Goal: Transaction & Acquisition: Book appointment/travel/reservation

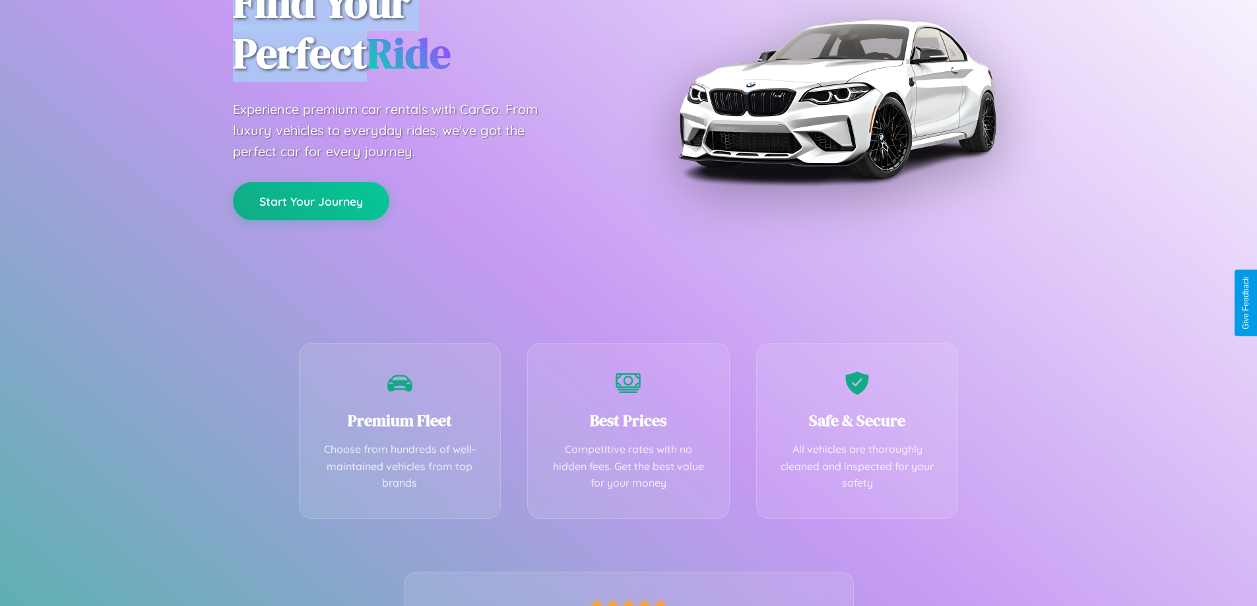
scroll to position [260, 0]
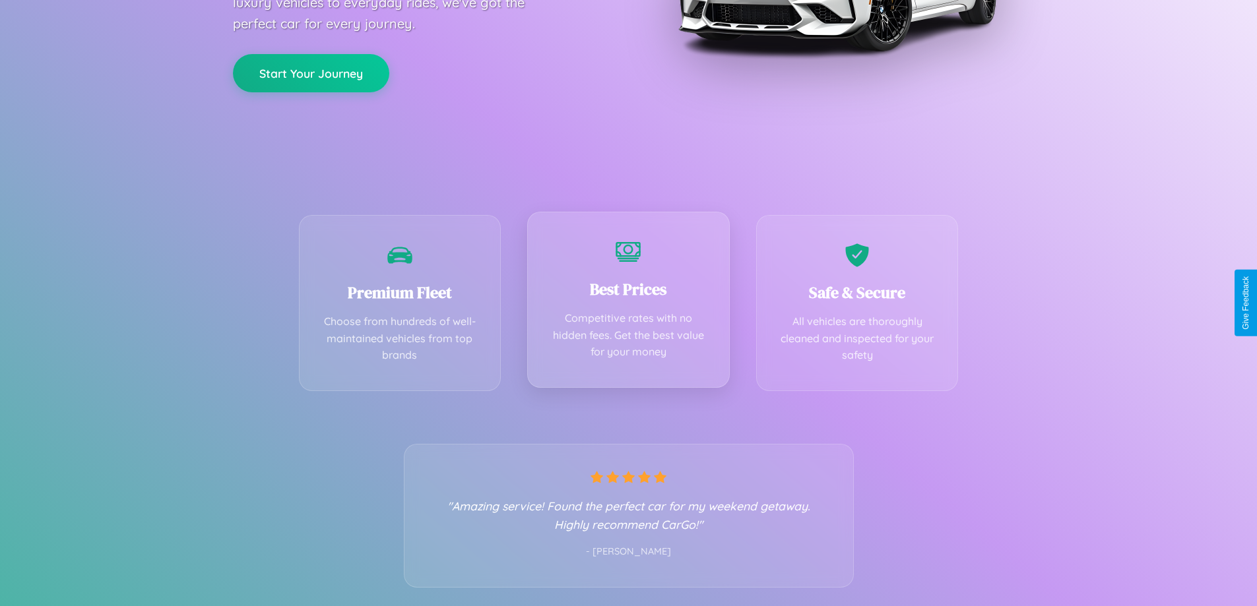
click at [628, 303] on div "Best Prices Competitive rates with no hidden fees. Get the best value for your …" at bounding box center [628, 300] width 203 height 176
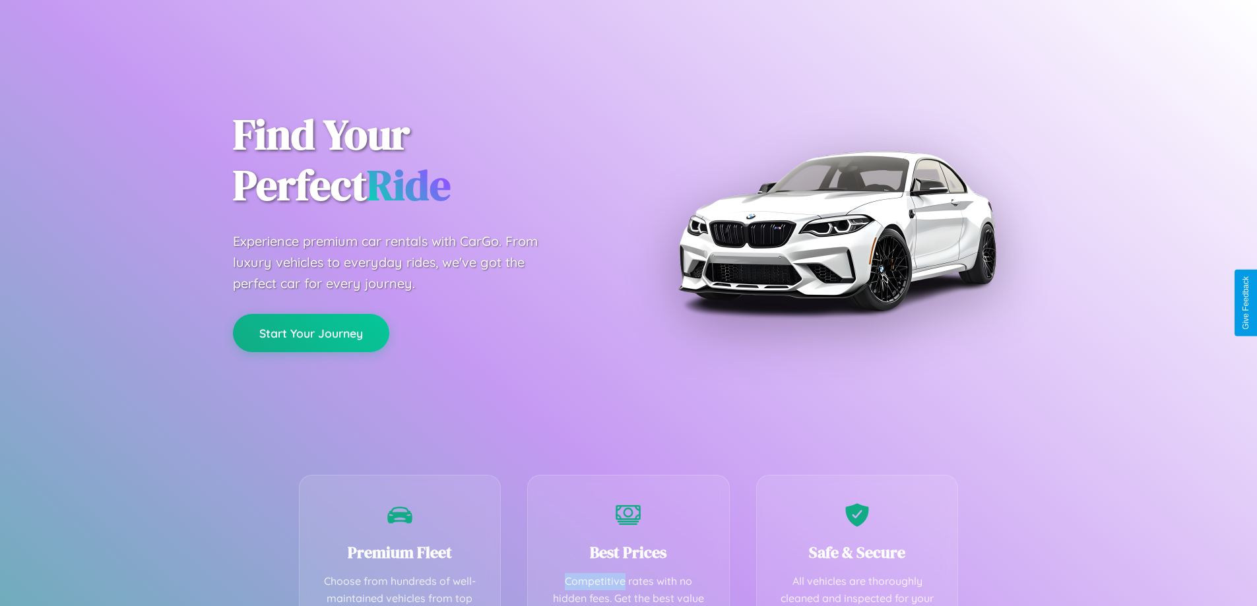
scroll to position [385, 0]
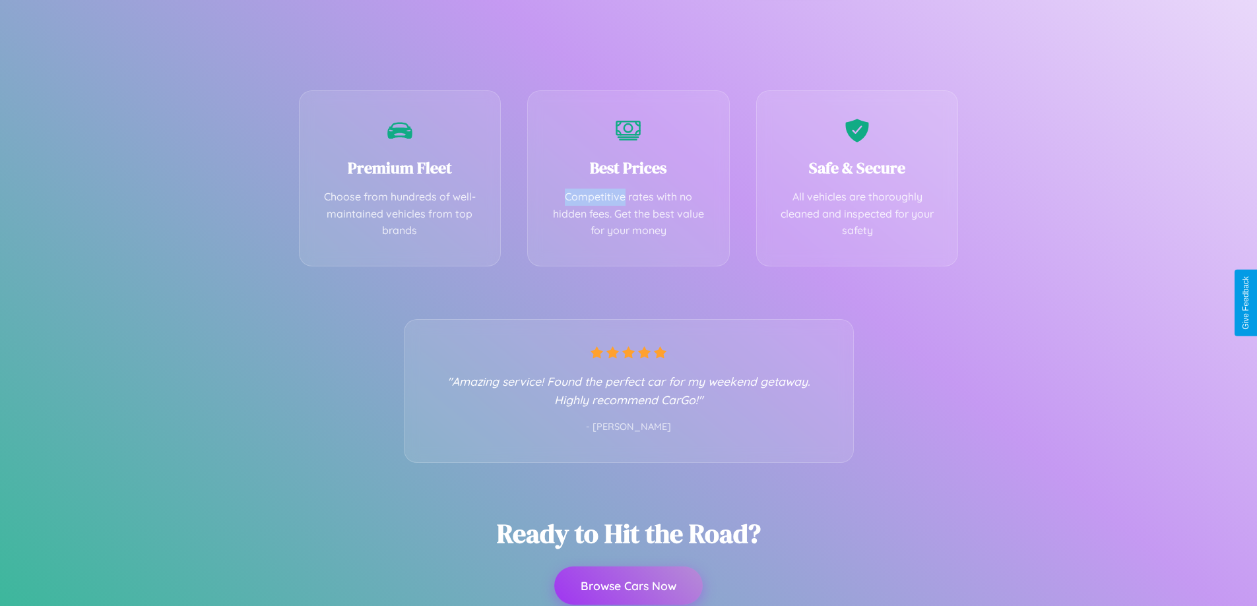
click at [628, 586] on button "Browse Cars Now" at bounding box center [628, 586] width 148 height 38
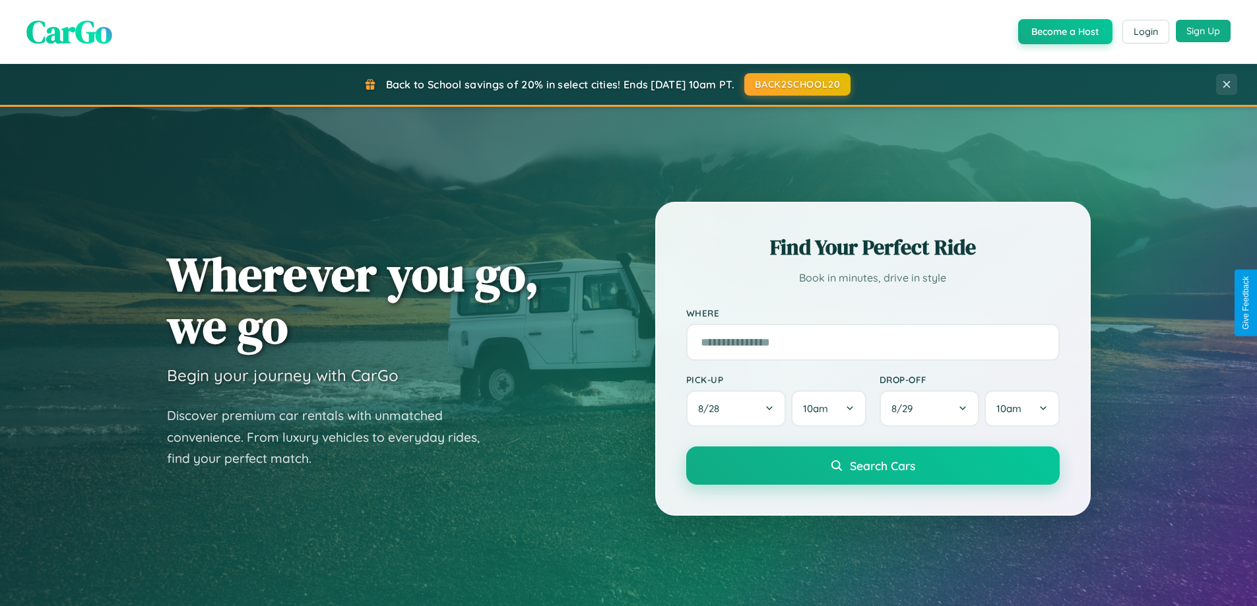
click at [1203, 31] on button "Sign Up" at bounding box center [1203, 31] width 55 height 22
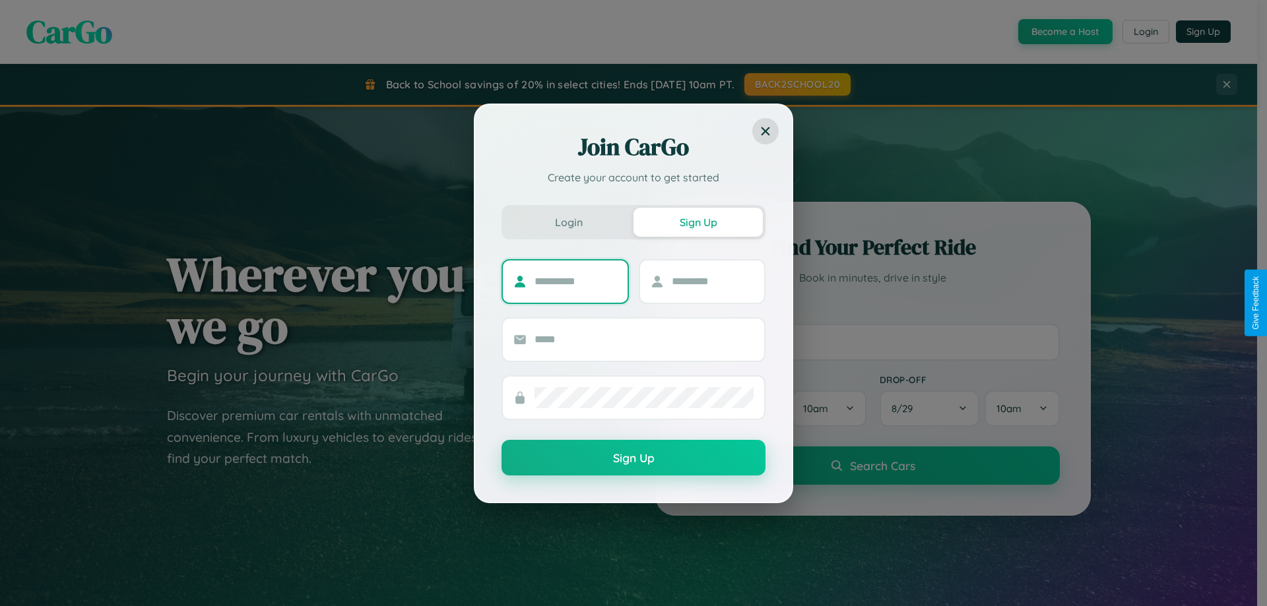
click at [575, 281] on input "text" at bounding box center [576, 281] width 82 height 21
type input "****"
click at [712, 281] on input "text" at bounding box center [713, 281] width 82 height 21
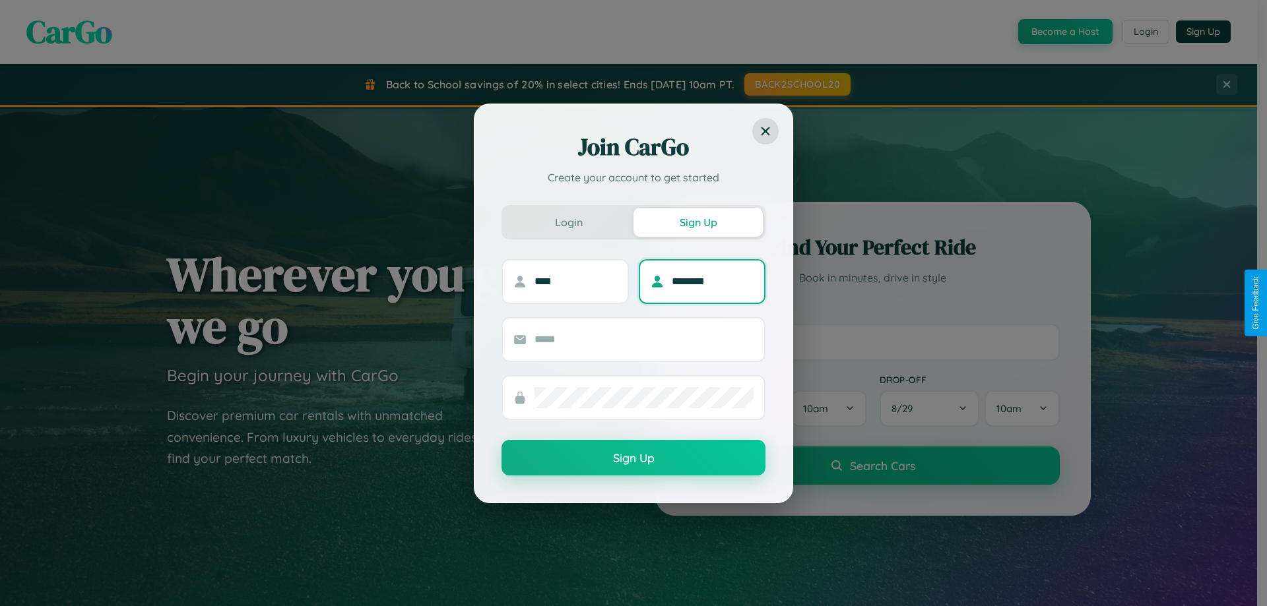
type input "********"
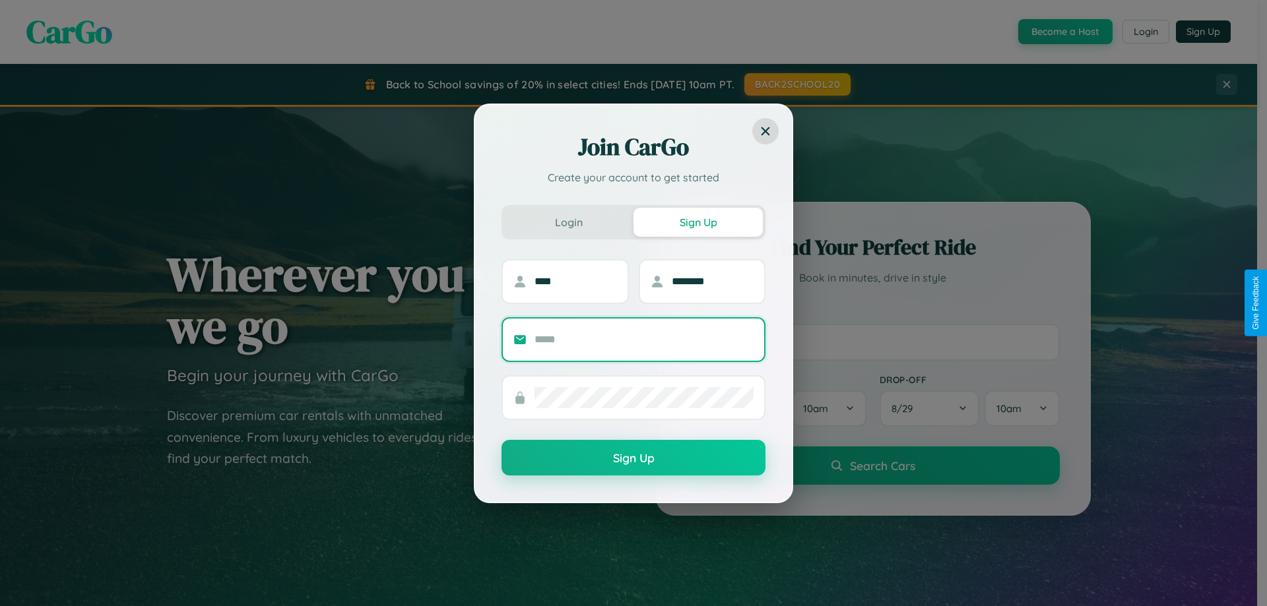
click at [644, 339] on input "text" at bounding box center [644, 339] width 219 height 21
type input "**********"
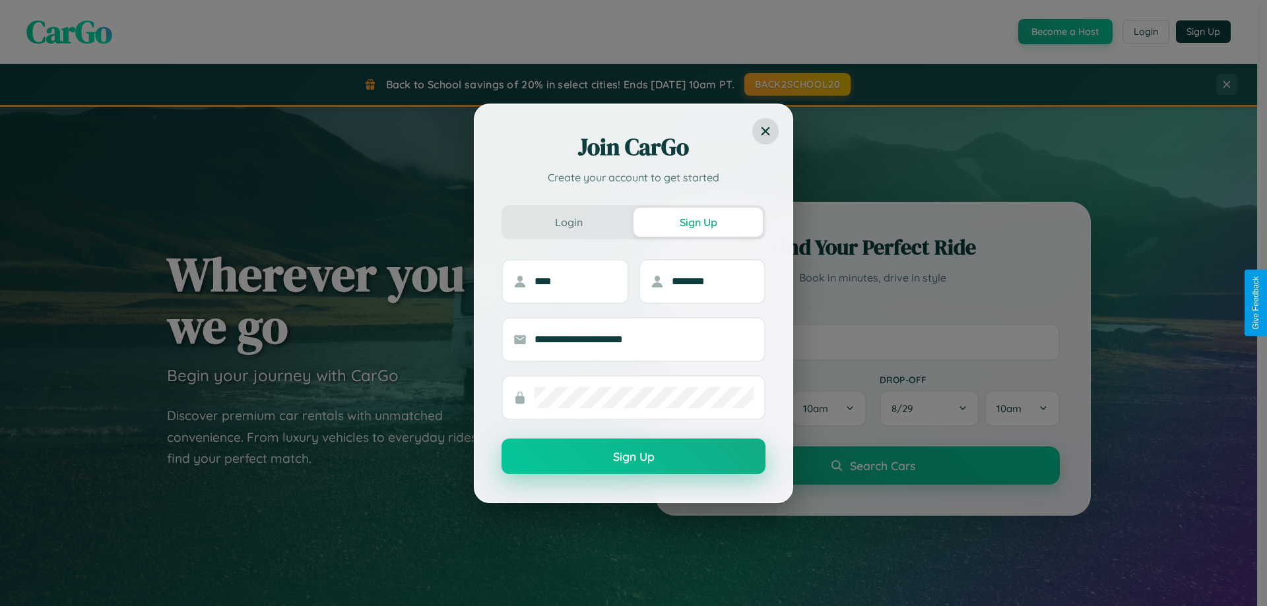
click at [634, 457] on button "Sign Up" at bounding box center [634, 457] width 264 height 36
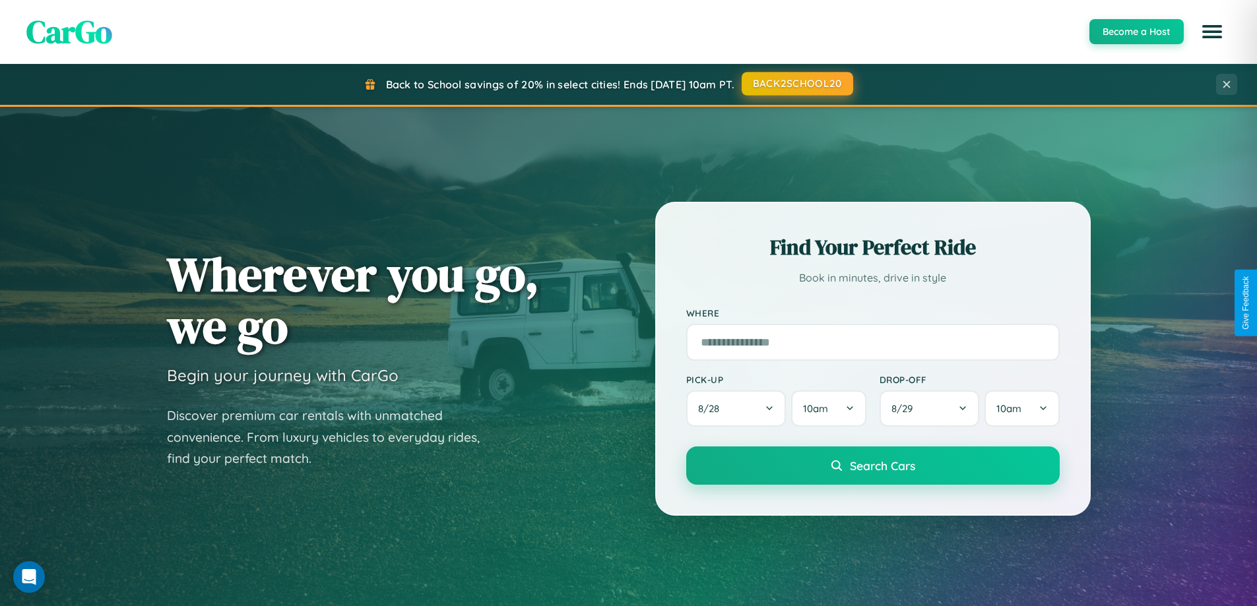
click at [797, 84] on button "BACK2SCHOOL20" at bounding box center [798, 84] width 112 height 24
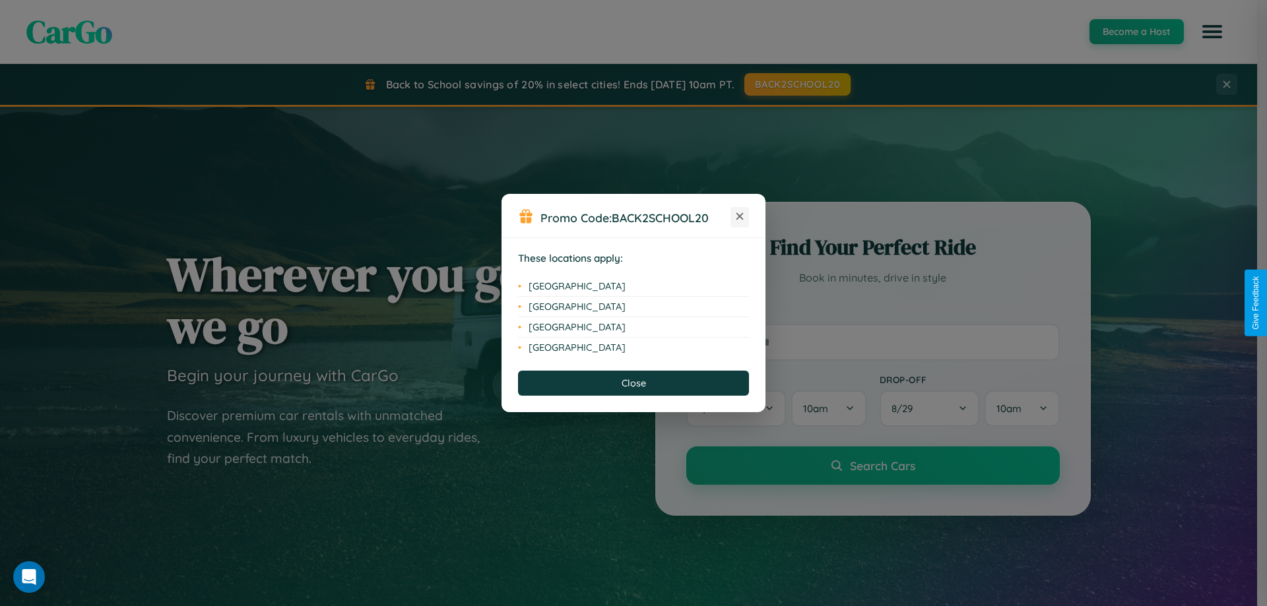
click at [740, 217] on icon at bounding box center [739, 216] width 7 height 7
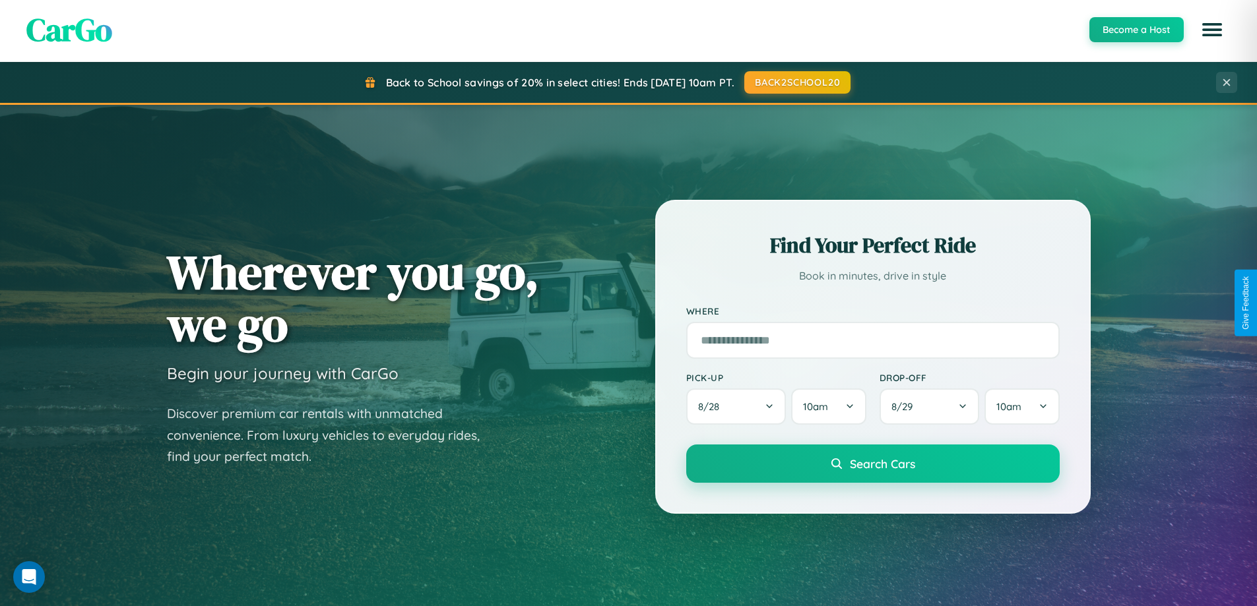
scroll to position [2120, 0]
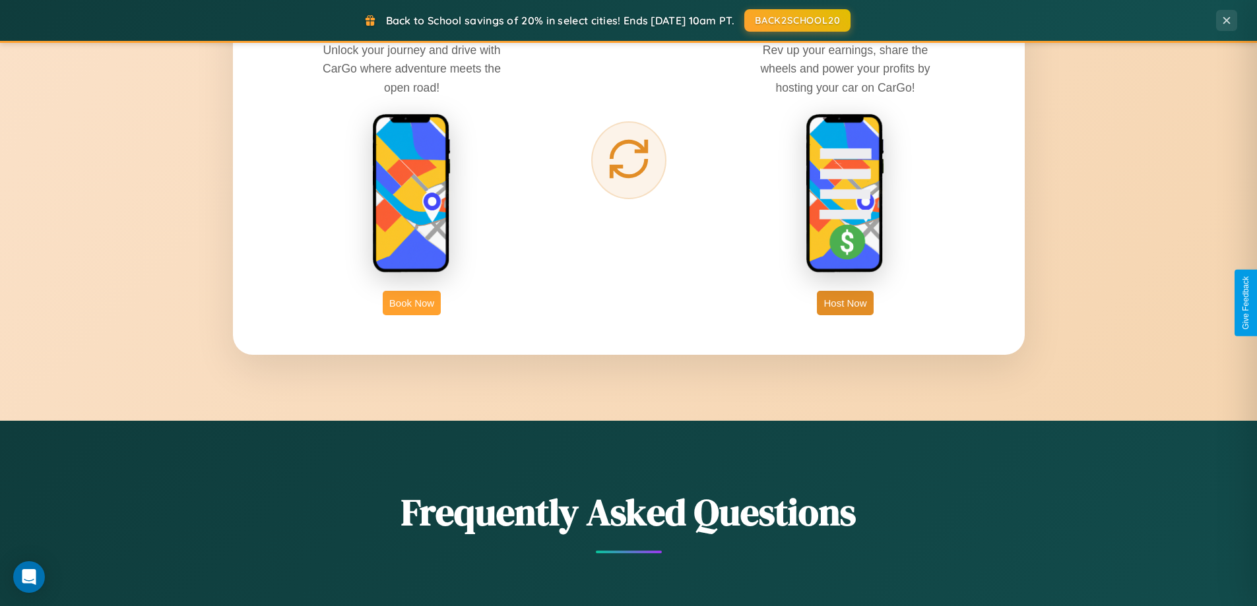
click at [412, 303] on button "Book Now" at bounding box center [412, 303] width 58 height 24
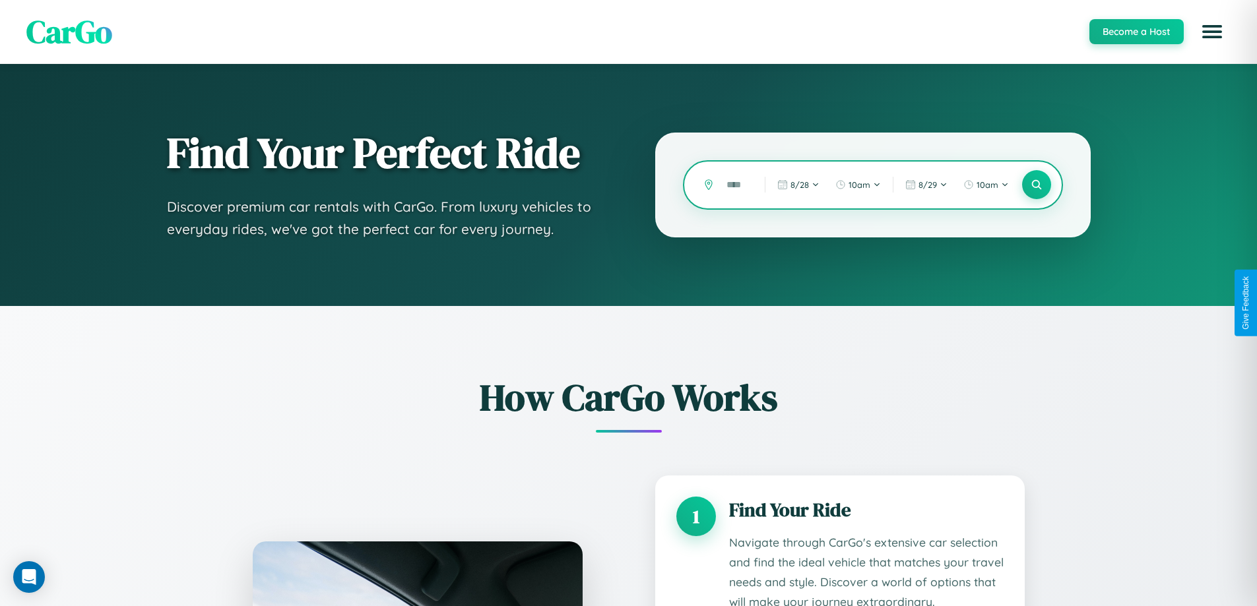
click at [736, 185] on input "text" at bounding box center [736, 185] width 32 height 23
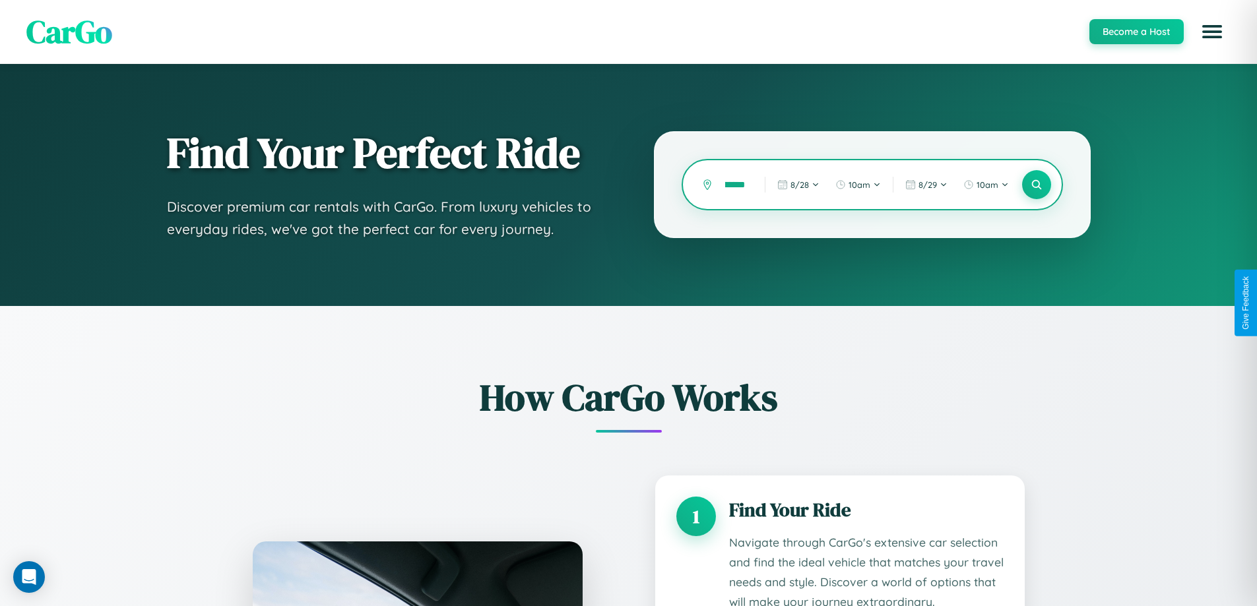
scroll to position [0, 26]
type input "*********"
click at [1036, 185] on icon at bounding box center [1036, 185] width 13 height 13
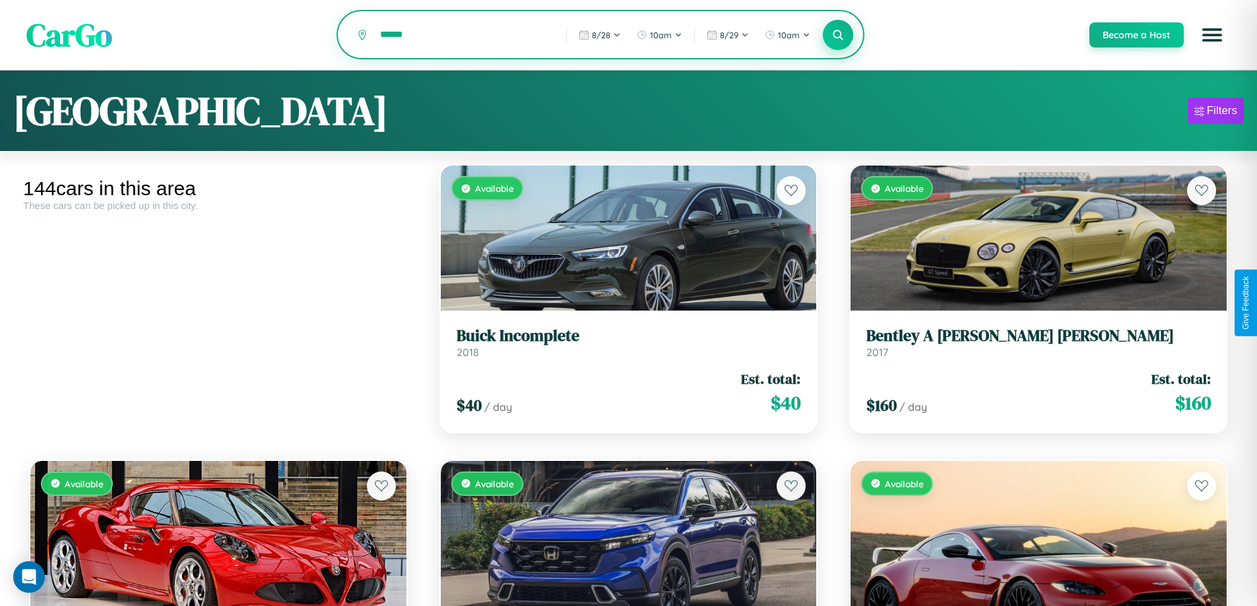
type input "******"
click at [837, 36] on icon at bounding box center [838, 34] width 13 height 13
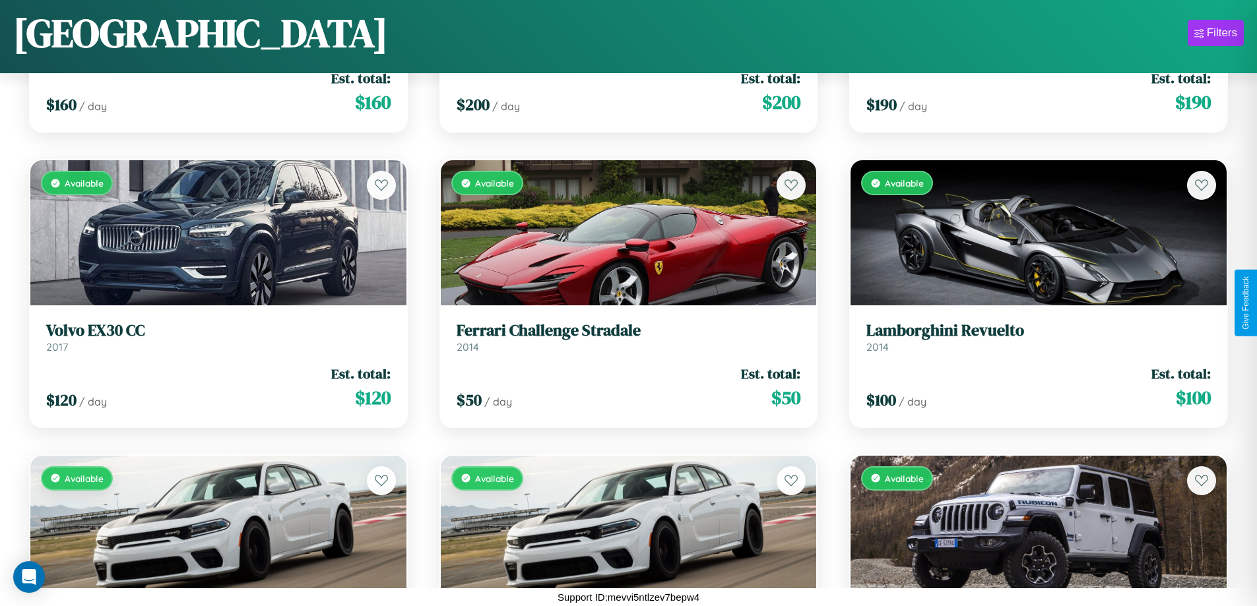
scroll to position [17538, 0]
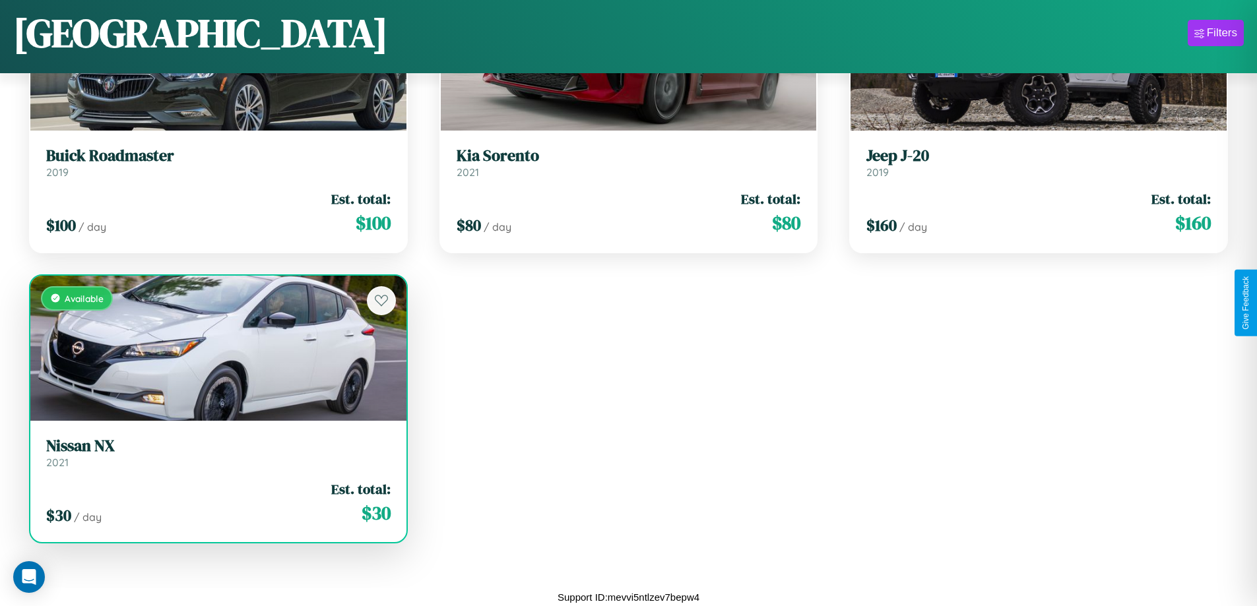
click at [216, 453] on h3 "Nissan NX" at bounding box center [218, 446] width 344 height 19
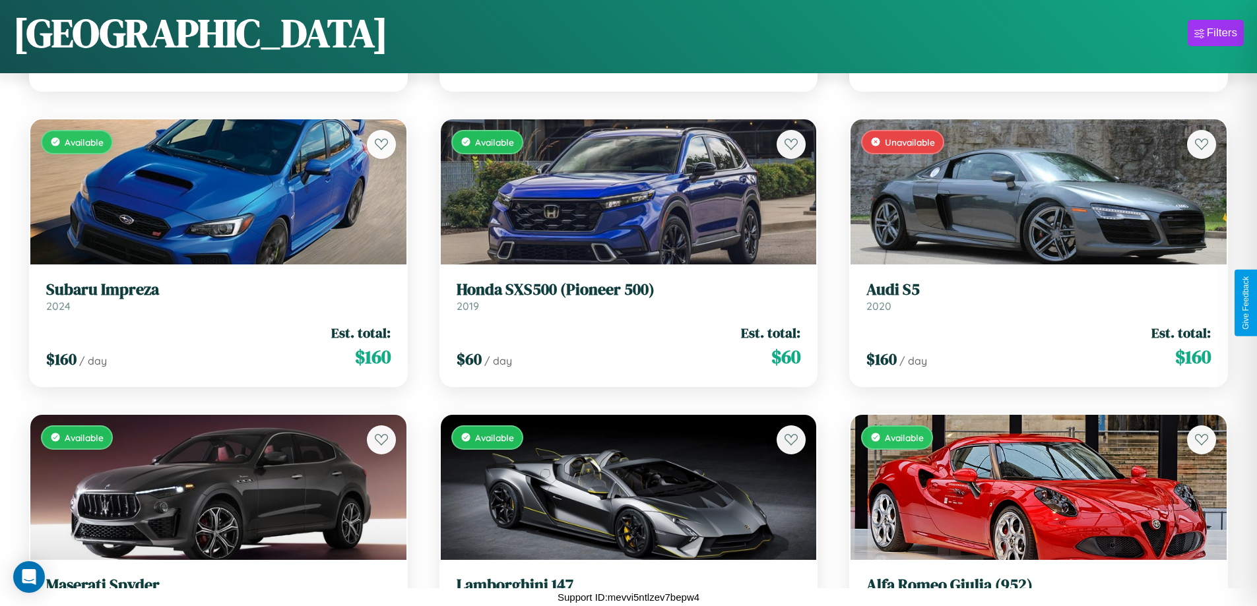
scroll to position [9642, 0]
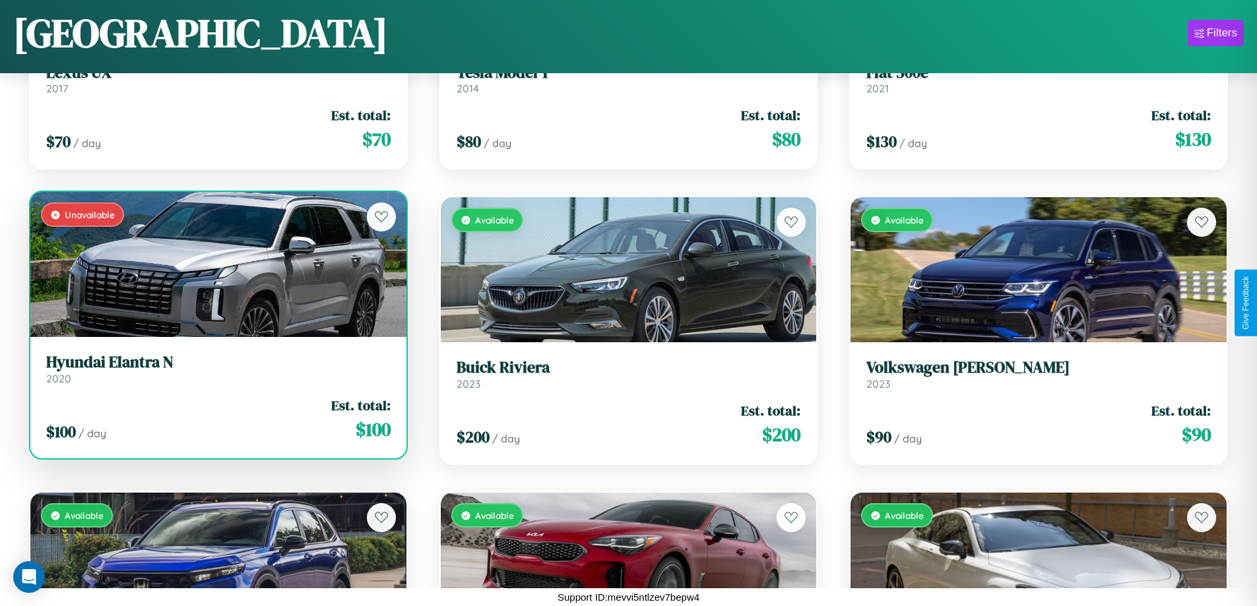
click at [216, 424] on div "$ 100 / day Est. total: $ 100" at bounding box center [218, 419] width 344 height 47
click at [216, 419] on div "$ 100 / day Est. total: $ 100" at bounding box center [218, 419] width 344 height 47
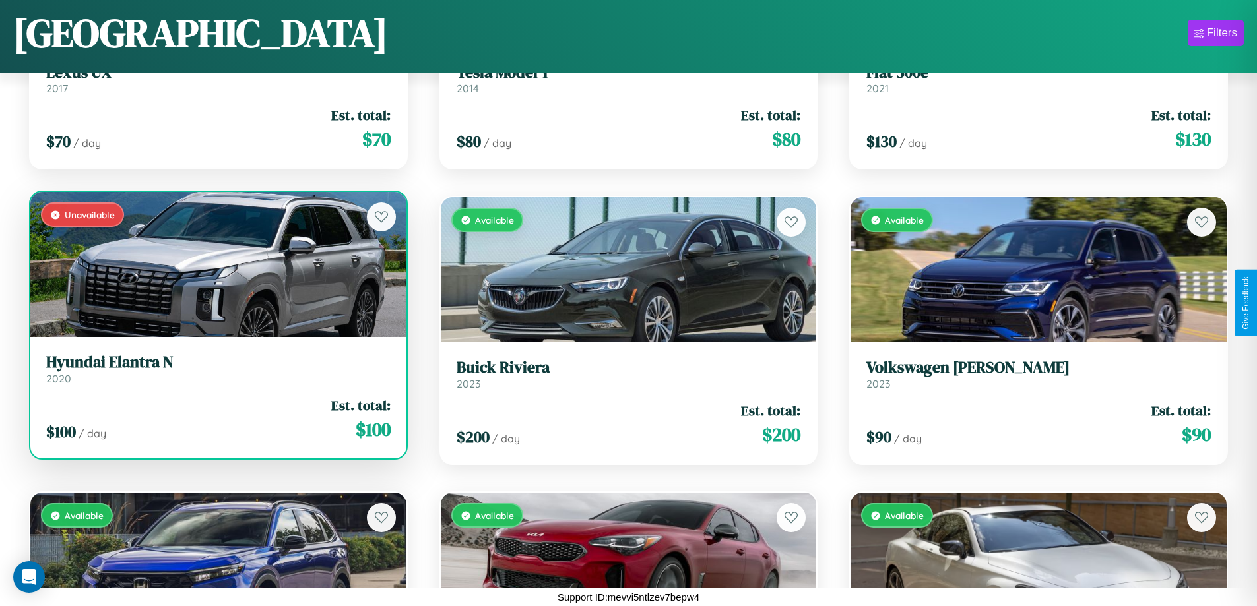
click at [216, 419] on div "$ 100 / day Est. total: $ 100" at bounding box center [218, 419] width 344 height 47
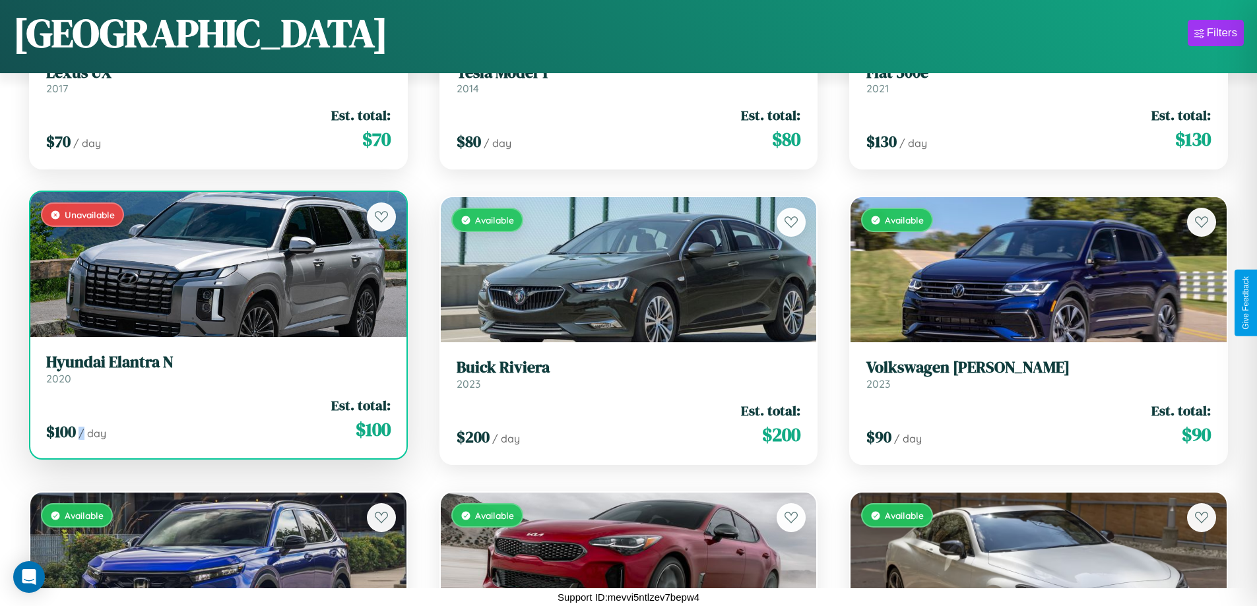
click at [216, 419] on div "$ 100 / day Est. total: $ 100" at bounding box center [218, 419] width 344 height 47
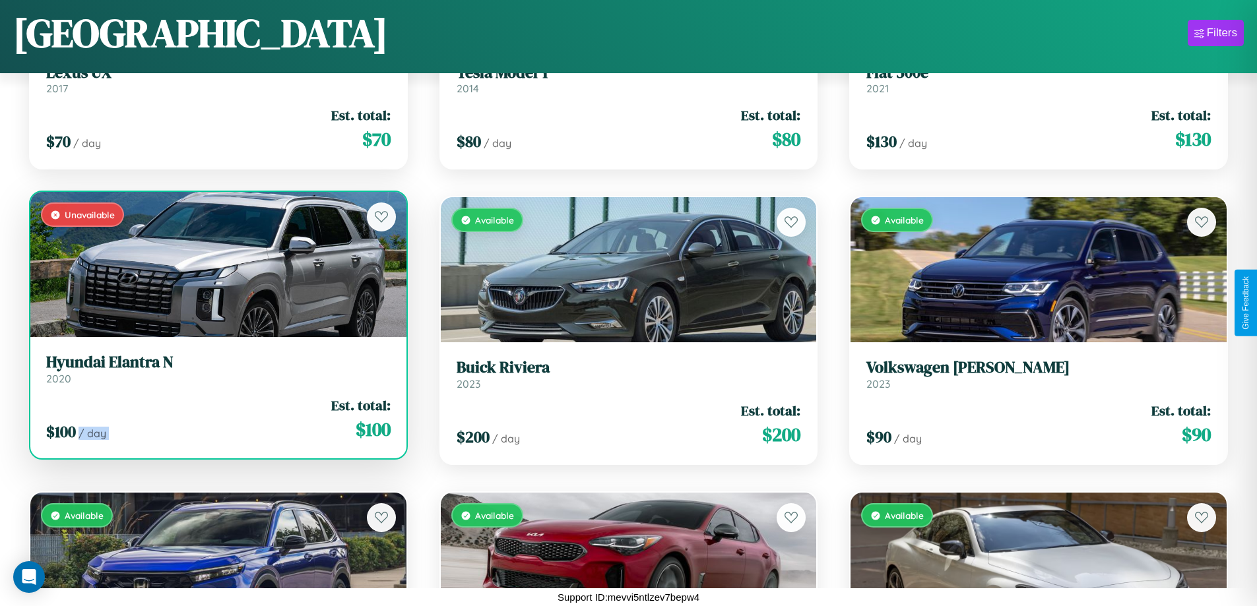
click at [216, 419] on div "$ 100 / day Est. total: $ 100" at bounding box center [218, 419] width 344 height 47
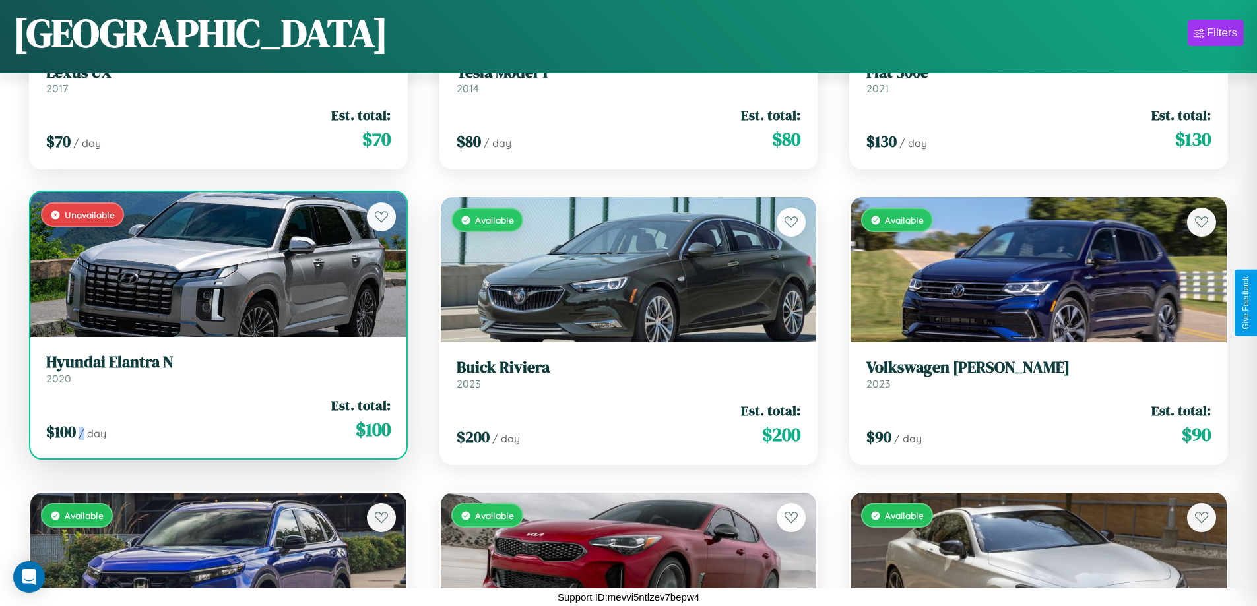
click at [216, 419] on div "$ 100 / day Est. total: $ 100" at bounding box center [218, 419] width 344 height 47
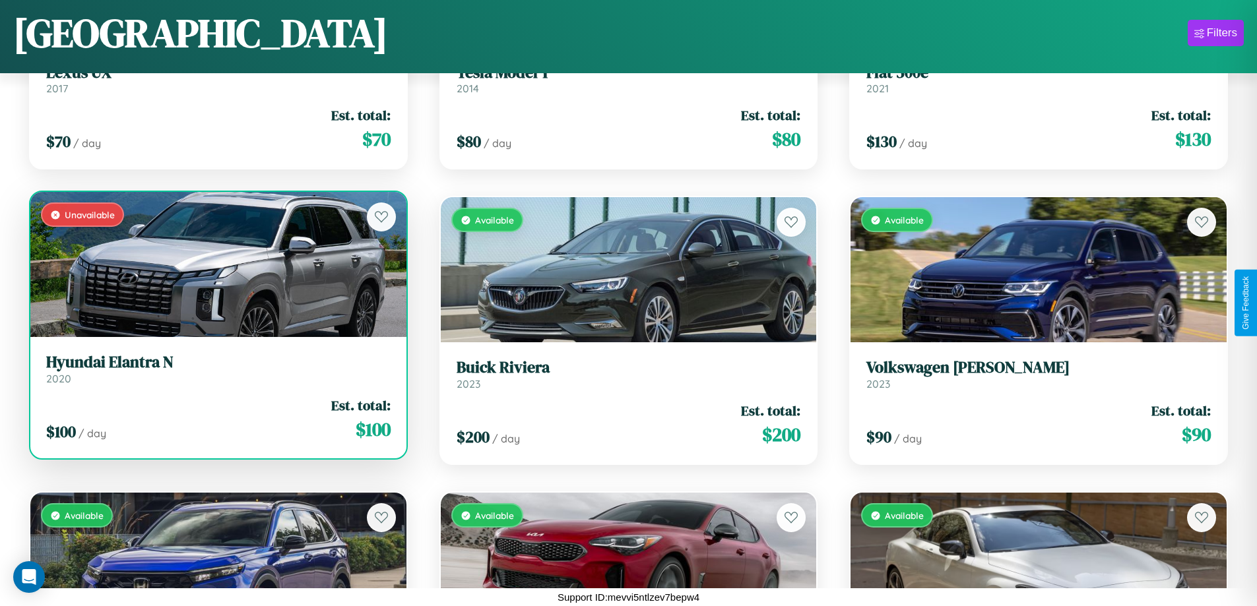
click at [216, 369] on h3 "Hyundai Elantra N" at bounding box center [218, 362] width 344 height 19
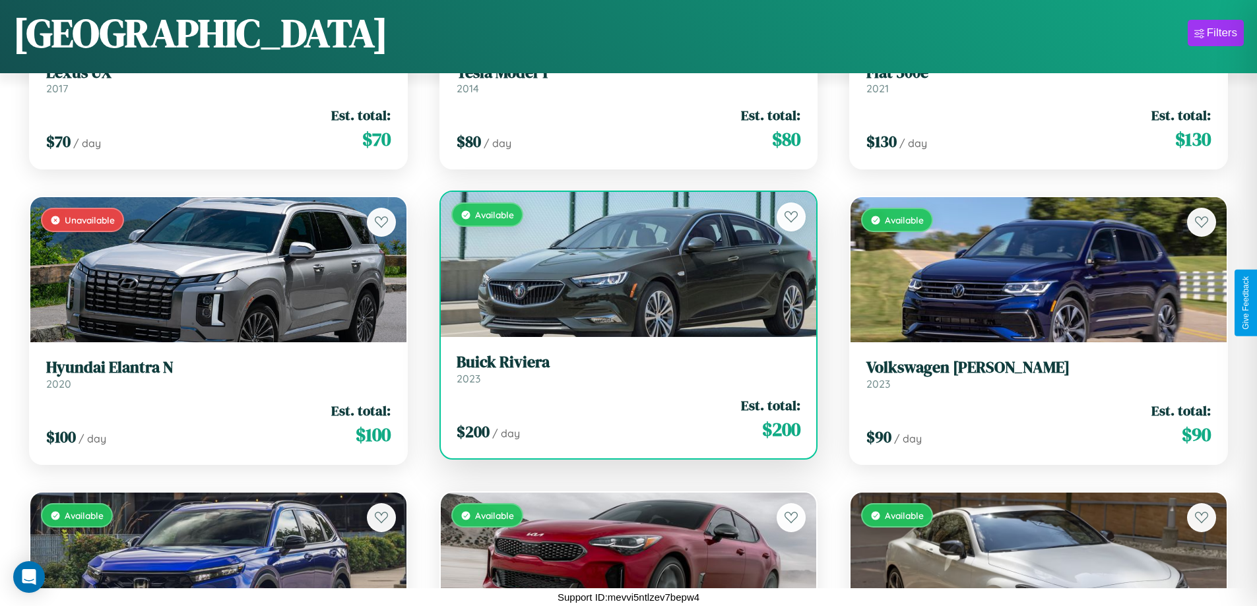
scroll to position [9937, 0]
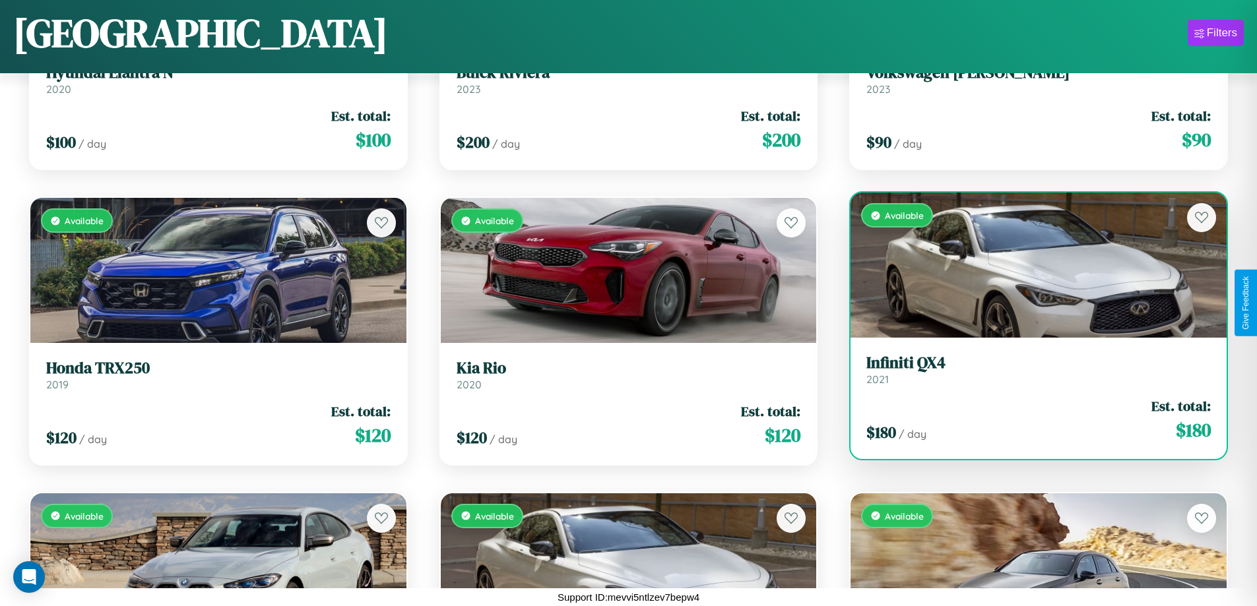
click at [1030, 370] on h3 "Infiniti QX4" at bounding box center [1039, 363] width 344 height 19
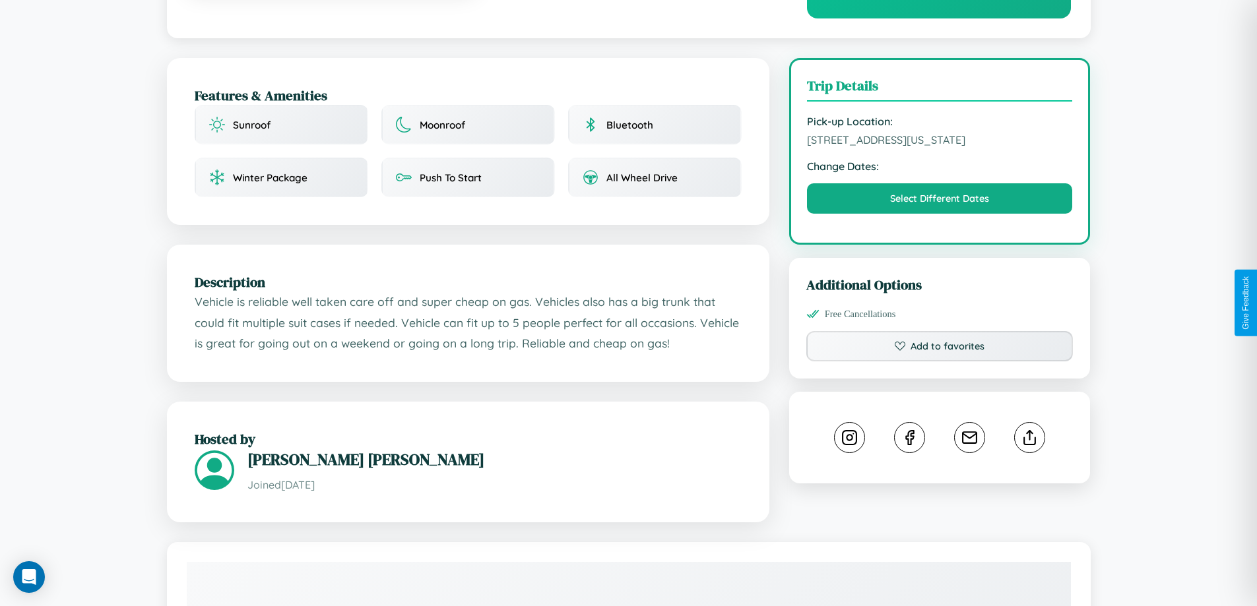
scroll to position [343, 0]
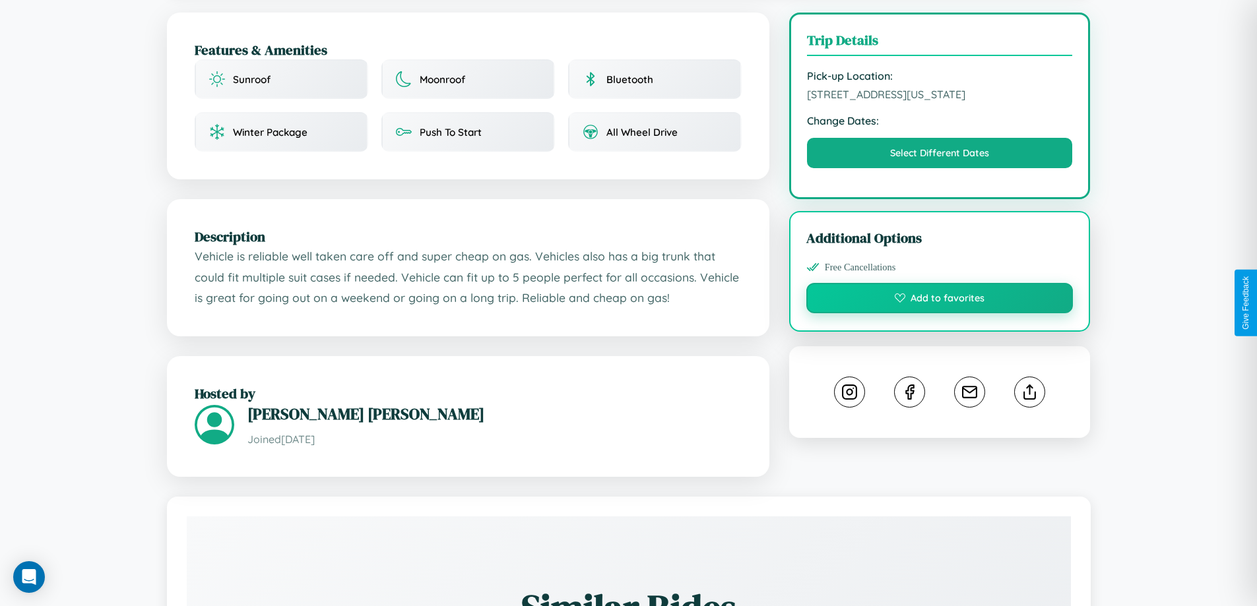
click at [940, 300] on button "Add to favorites" at bounding box center [939, 298] width 267 height 30
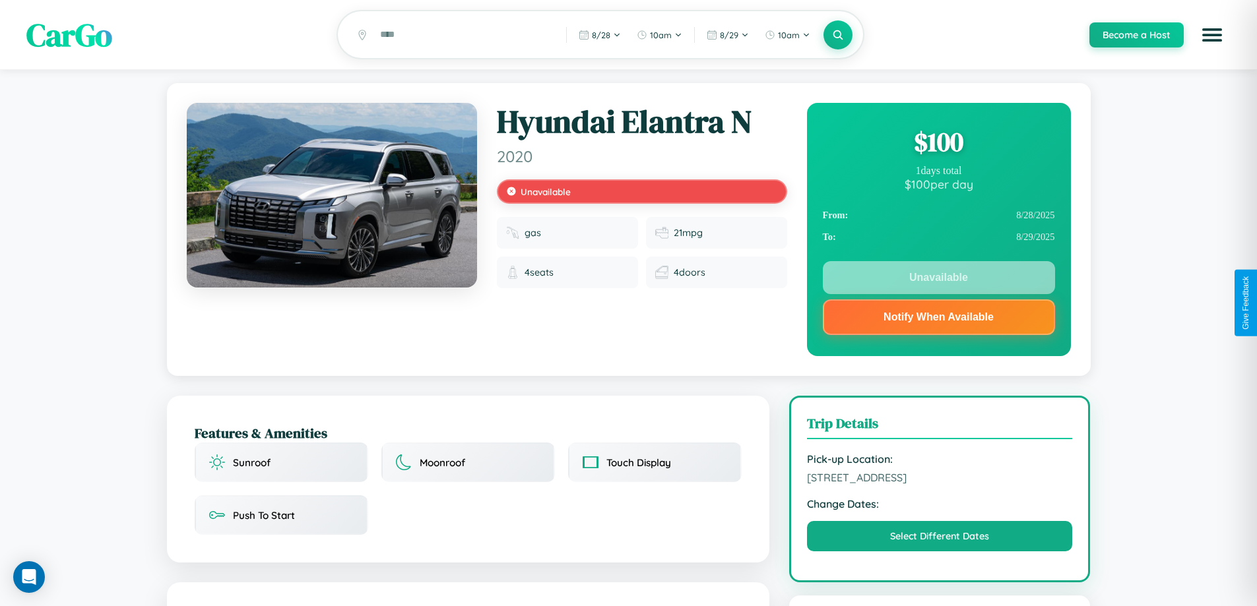
click at [938, 144] on div "$ 100" at bounding box center [939, 142] width 232 height 36
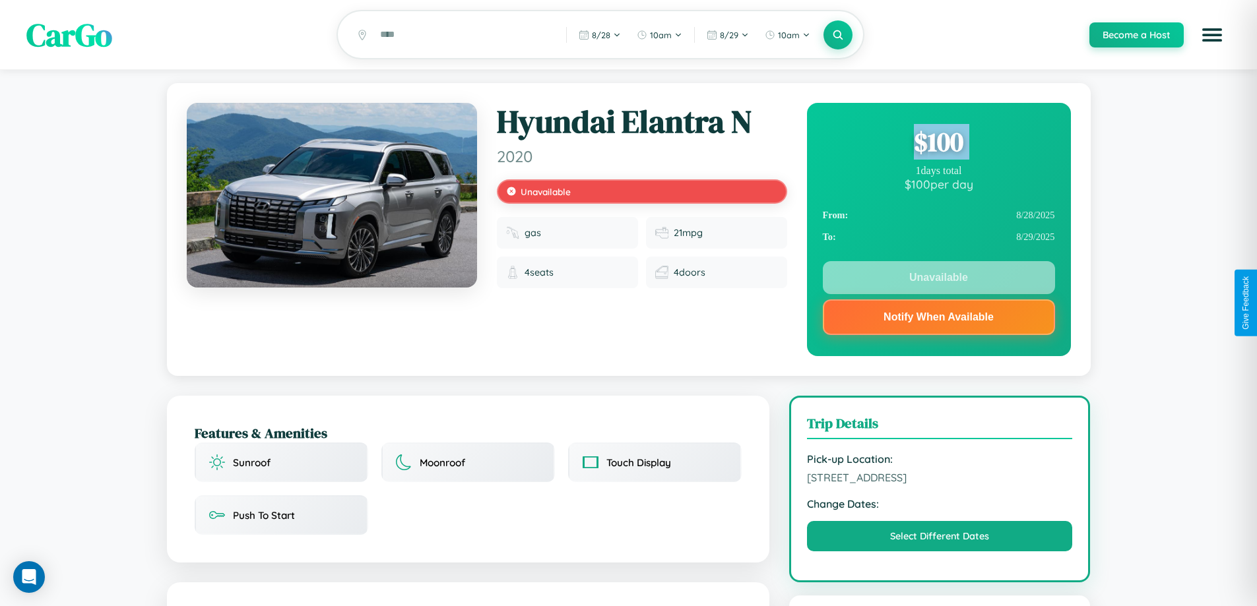
click at [938, 144] on div "$ 100" at bounding box center [939, 142] width 232 height 36
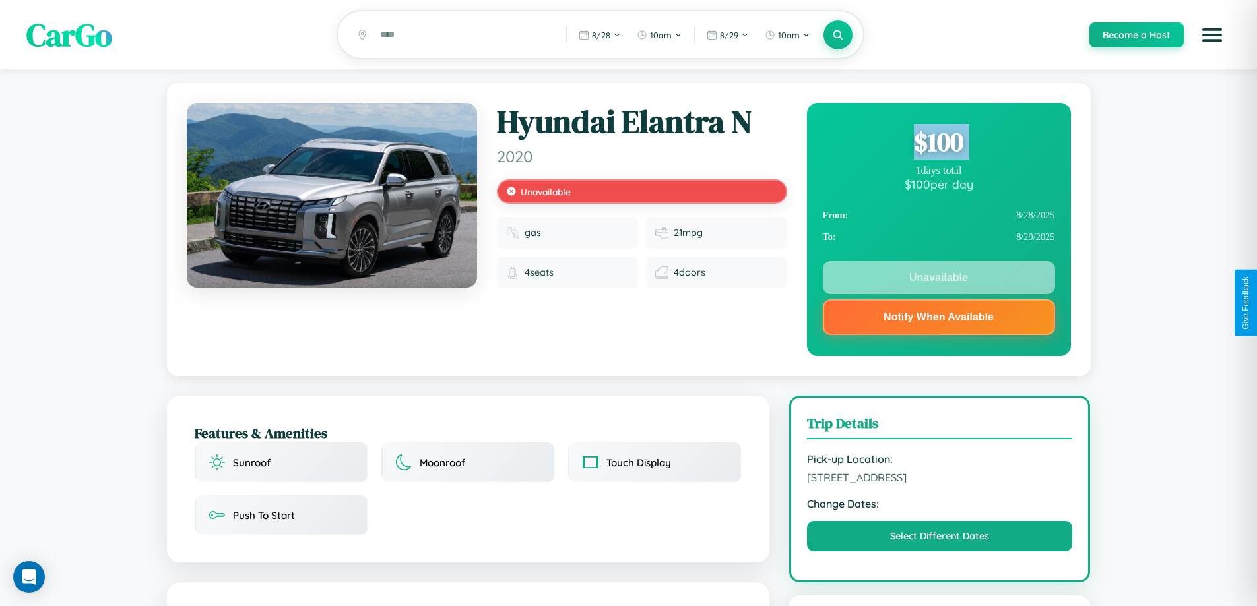
click at [938, 144] on div "$ 100" at bounding box center [939, 142] width 232 height 36
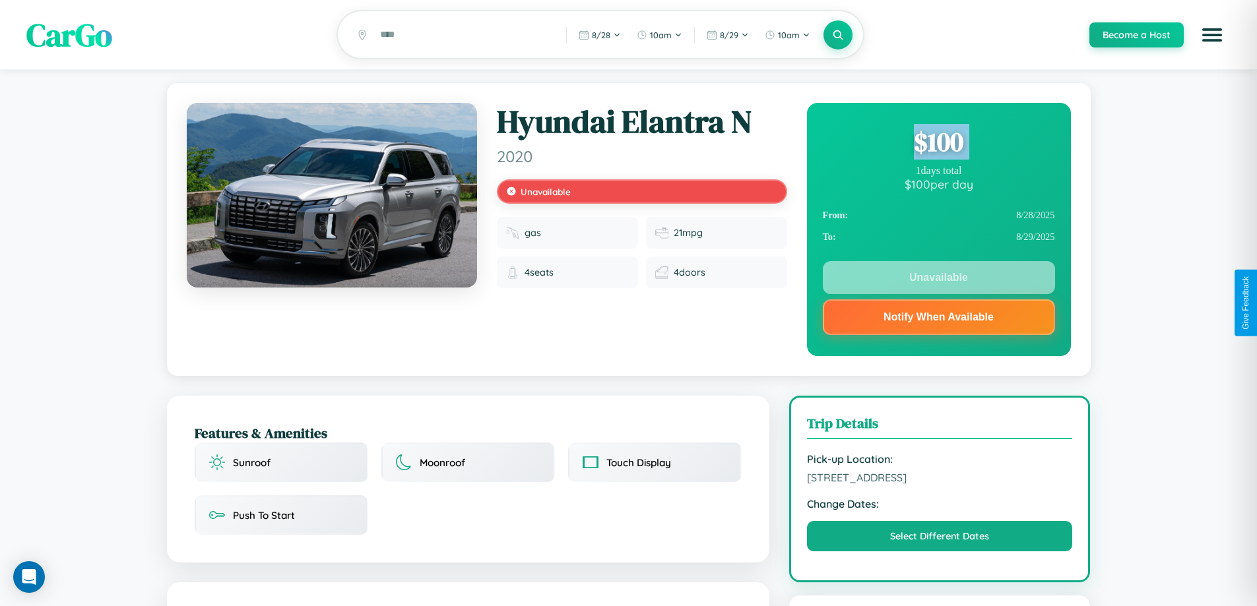
click at [938, 144] on div "$ 100" at bounding box center [939, 142] width 232 height 36
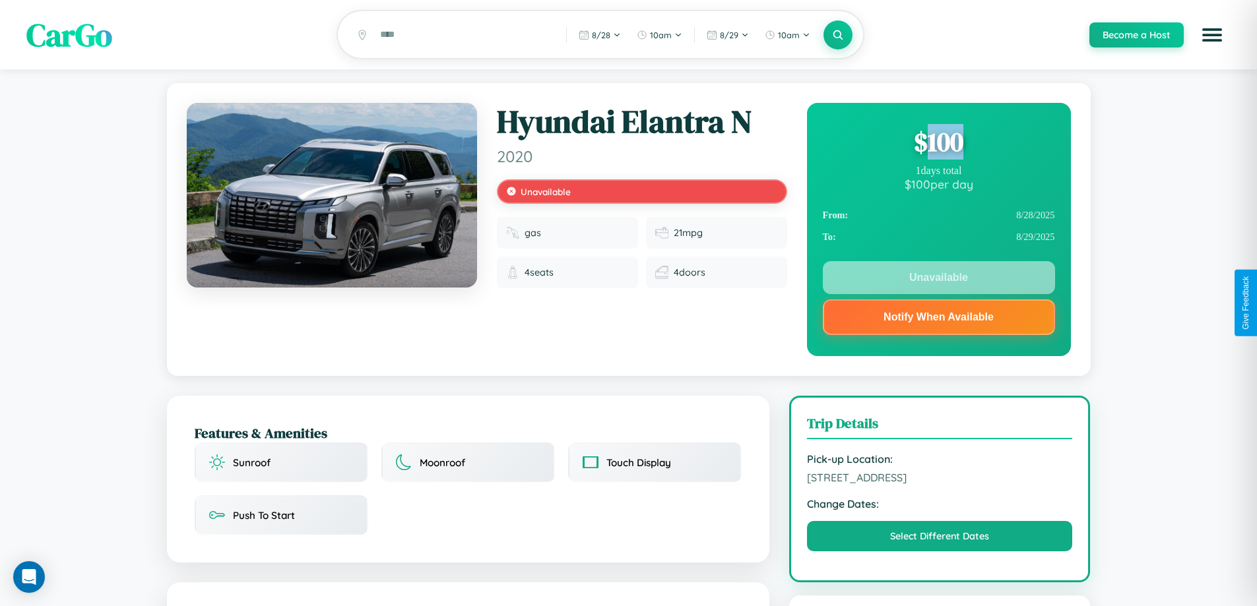
click at [938, 144] on div "$ 100" at bounding box center [939, 142] width 232 height 36
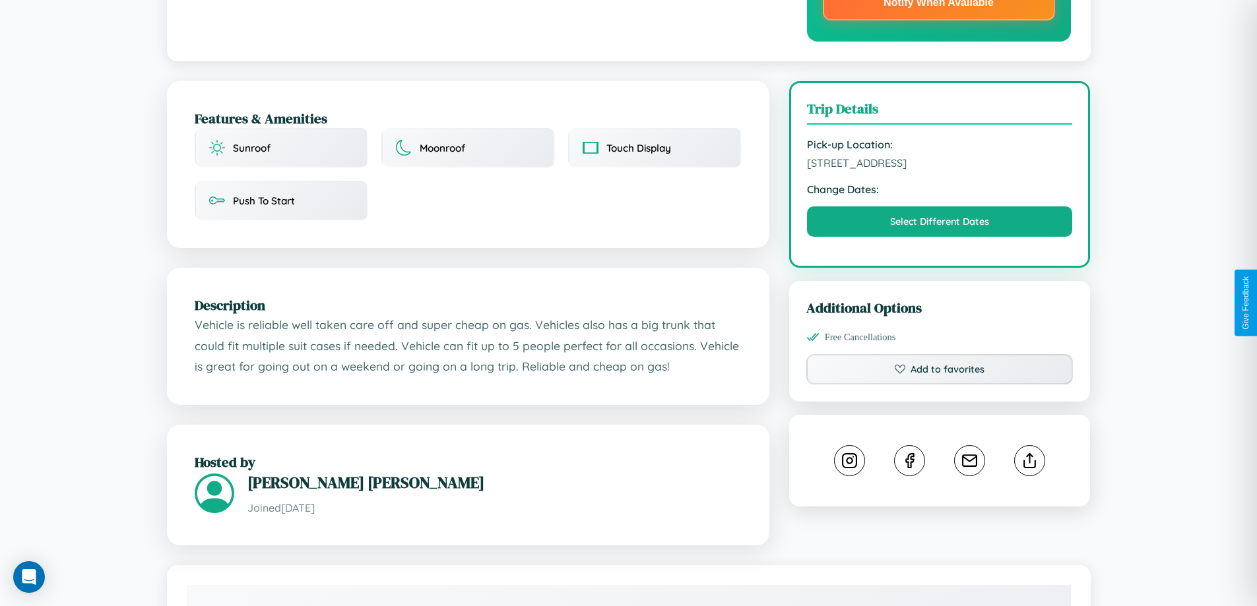
scroll to position [474, 0]
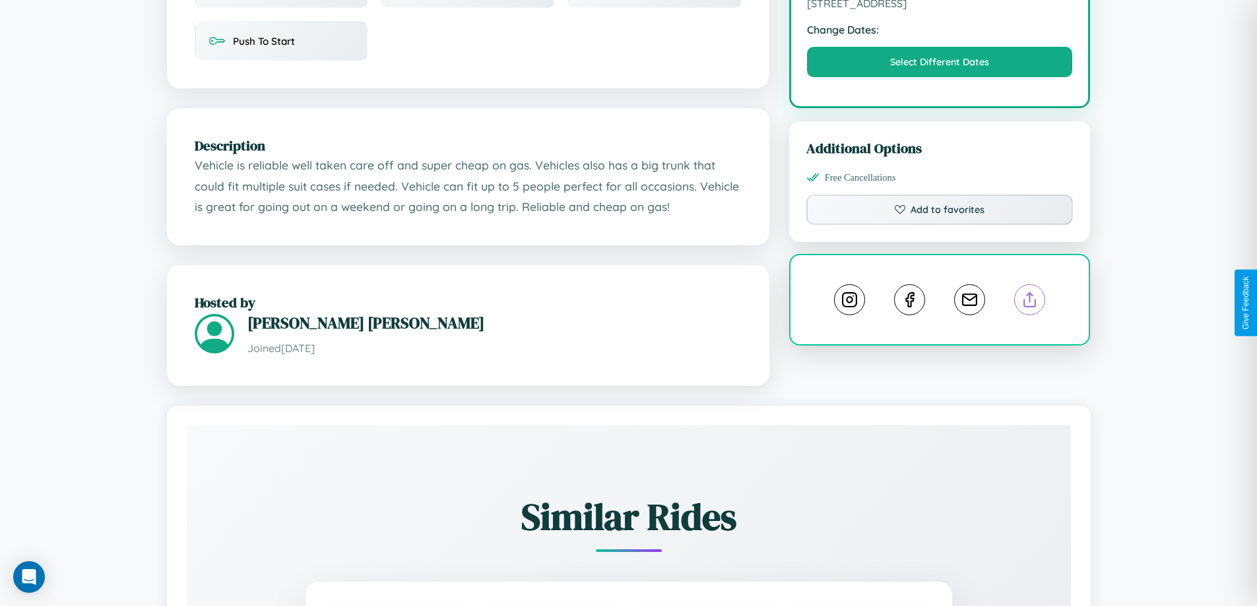
click at [1030, 302] on line at bounding box center [1030, 297] width 0 height 9
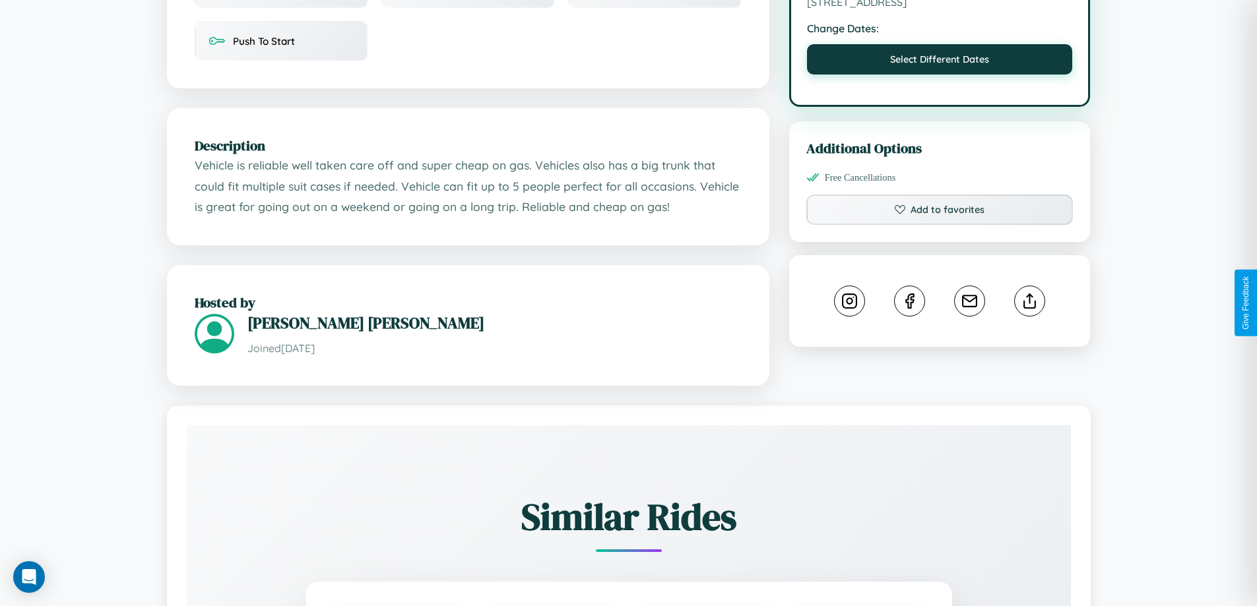
click at [940, 63] on button "Select Different Dates" at bounding box center [940, 59] width 266 height 30
select select "*"
select select "****"
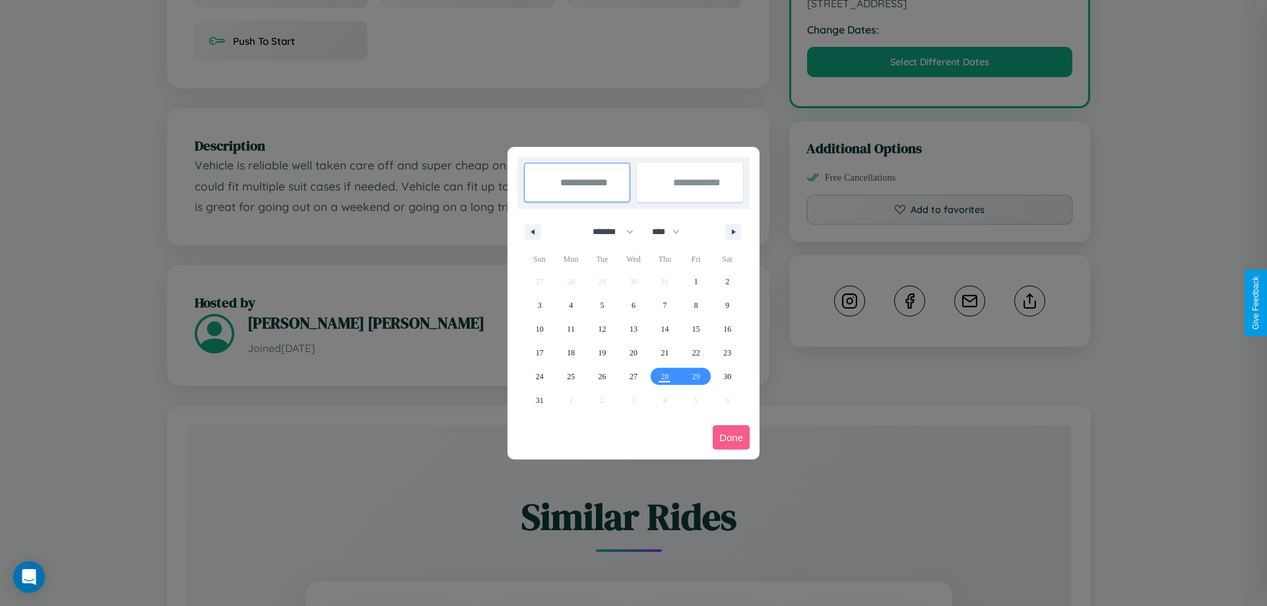
click at [607, 232] on select "******* ******** ***** ***** *** **** **** ****** ********* ******* ******** **…" at bounding box center [611, 232] width 56 height 22
select select "*"
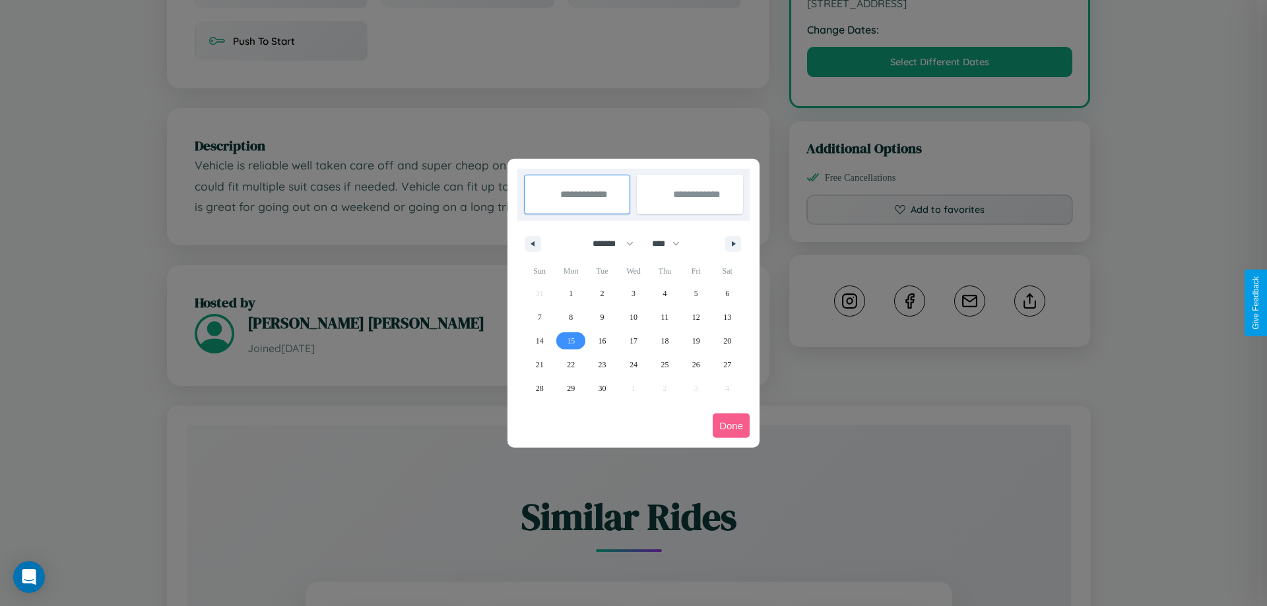
click at [571, 341] on span "15" at bounding box center [571, 341] width 8 height 24
type input "**********"
click at [571, 364] on span "22" at bounding box center [571, 365] width 8 height 24
type input "**********"
click at [731, 426] on button "Done" at bounding box center [731, 426] width 37 height 24
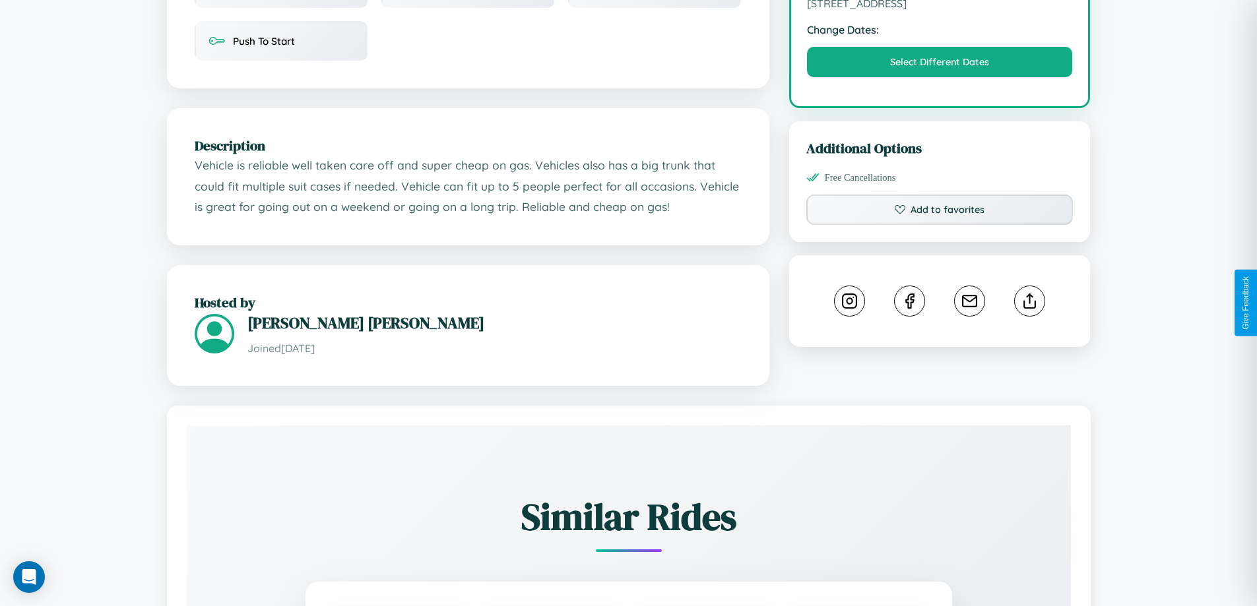
scroll to position [0, 0]
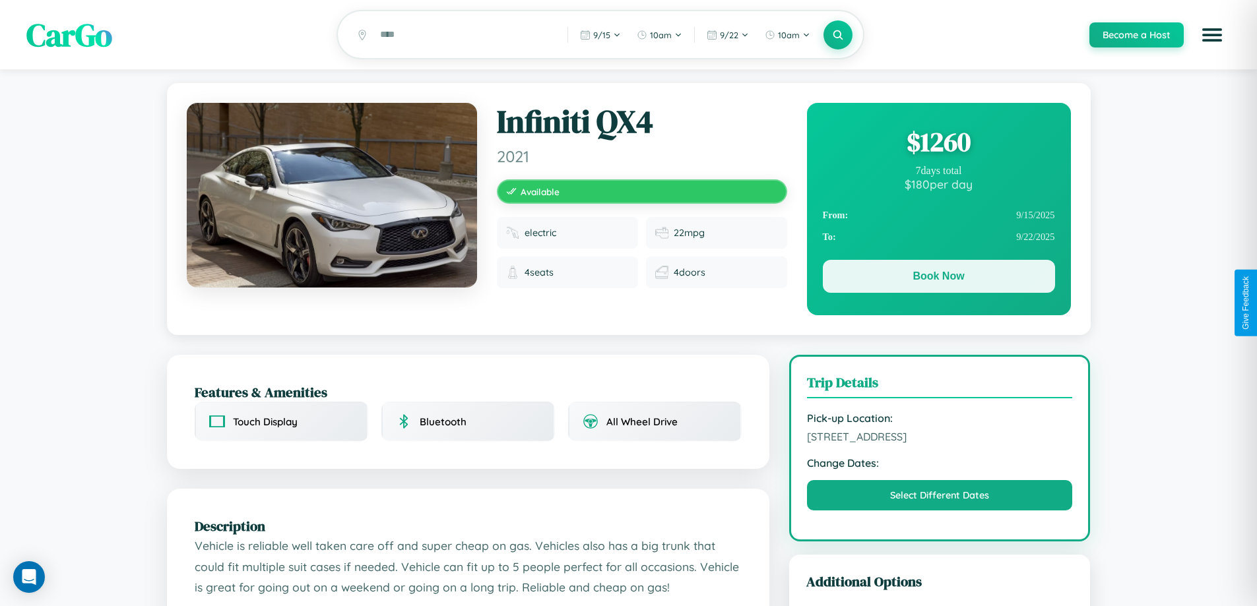
click at [938, 278] on button "Book Now" at bounding box center [939, 276] width 232 height 33
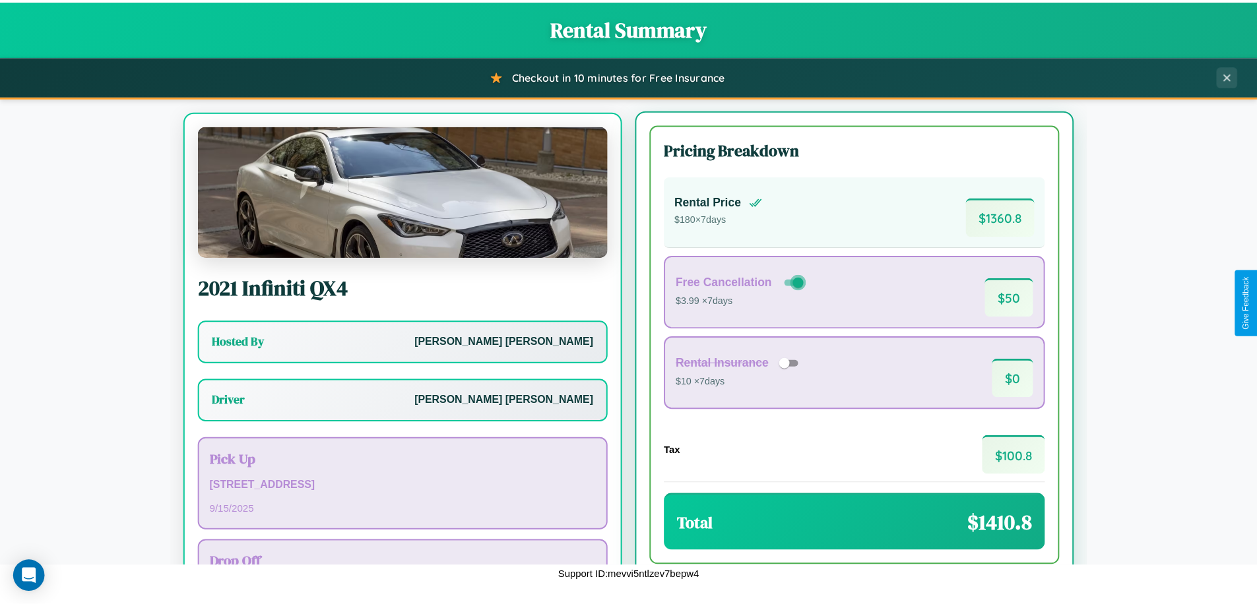
scroll to position [61, 0]
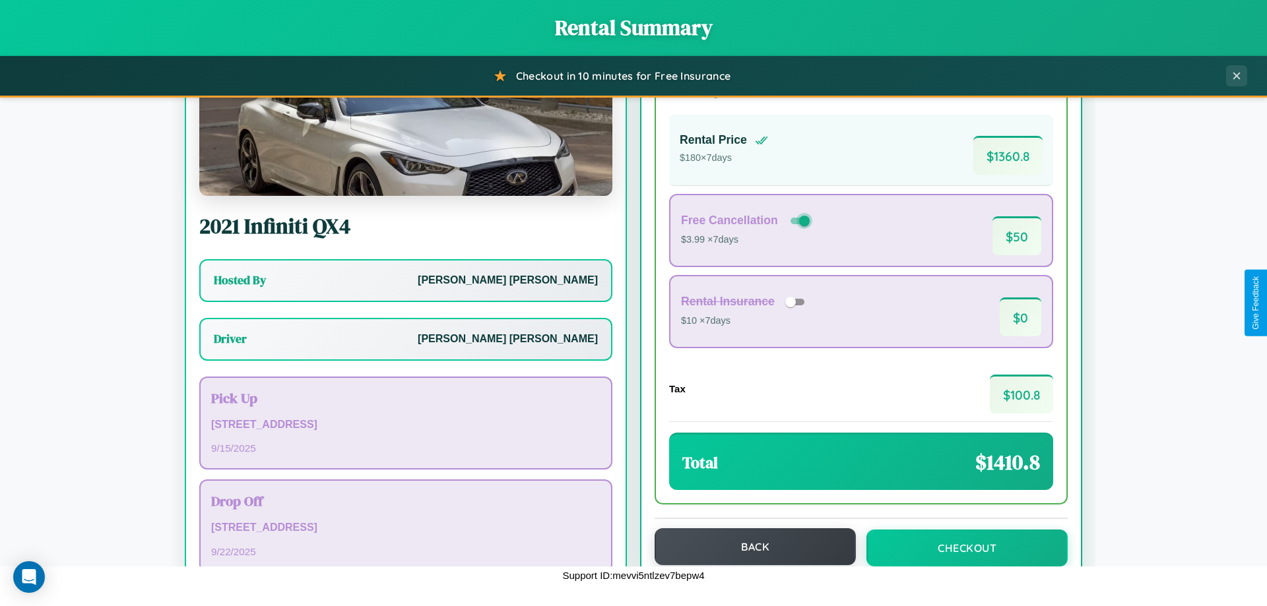
click at [749, 547] on button "Back" at bounding box center [755, 547] width 201 height 37
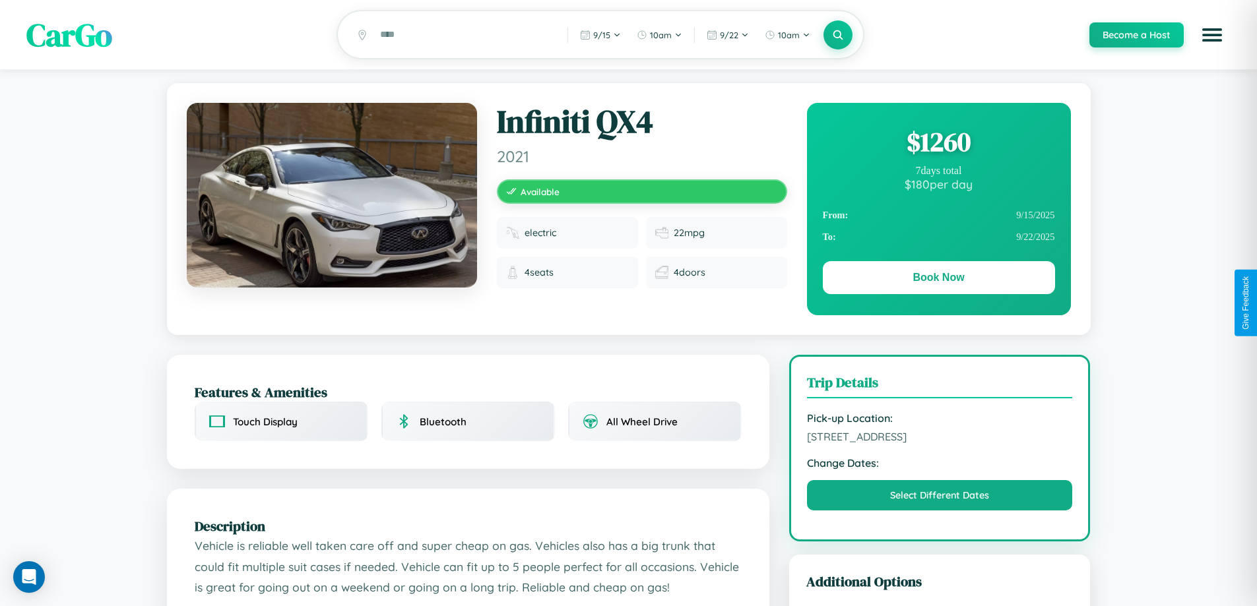
scroll to position [735, 0]
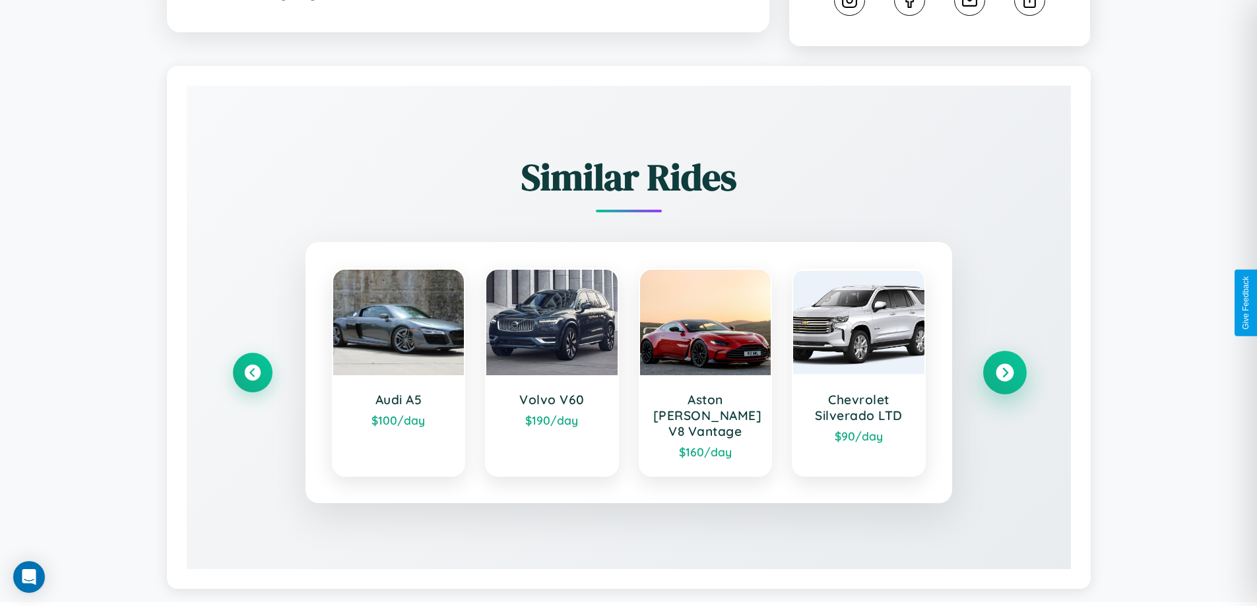
click at [1004, 367] on icon at bounding box center [1005, 373] width 18 height 18
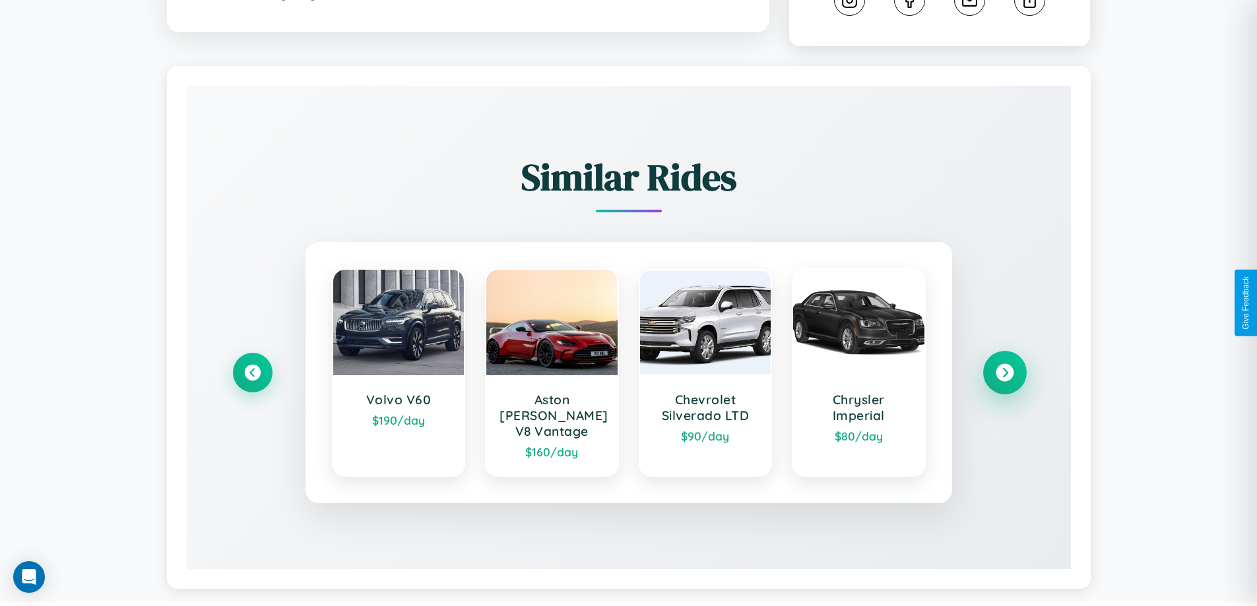
click at [1004, 367] on icon at bounding box center [1005, 373] width 18 height 18
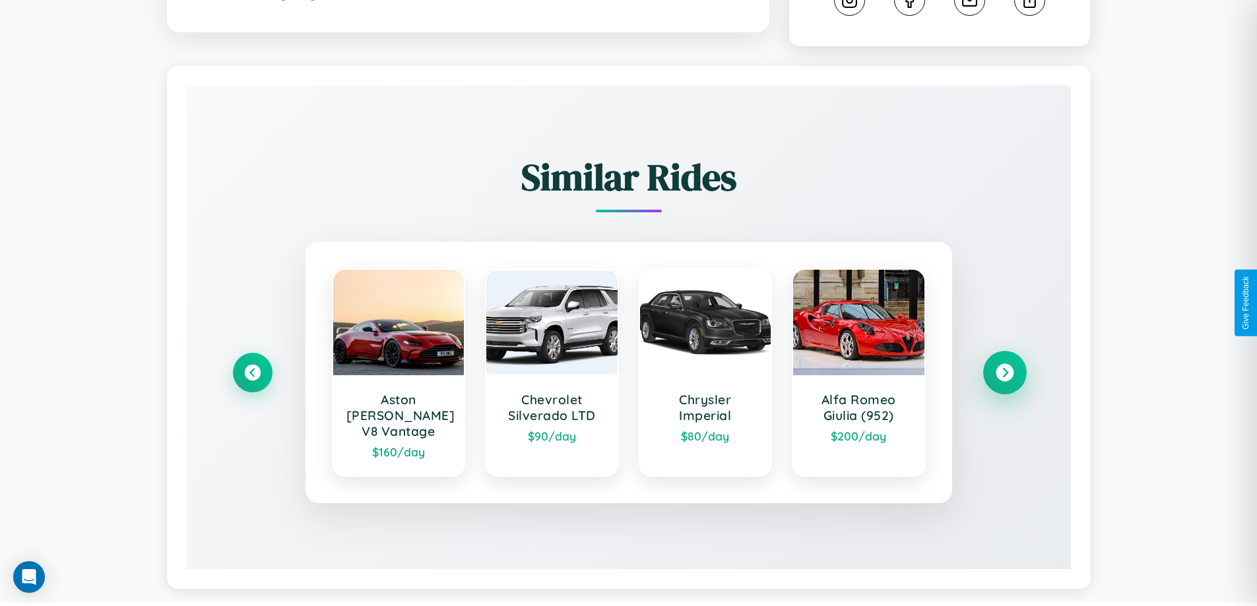
click at [1004, 367] on icon at bounding box center [1005, 373] width 18 height 18
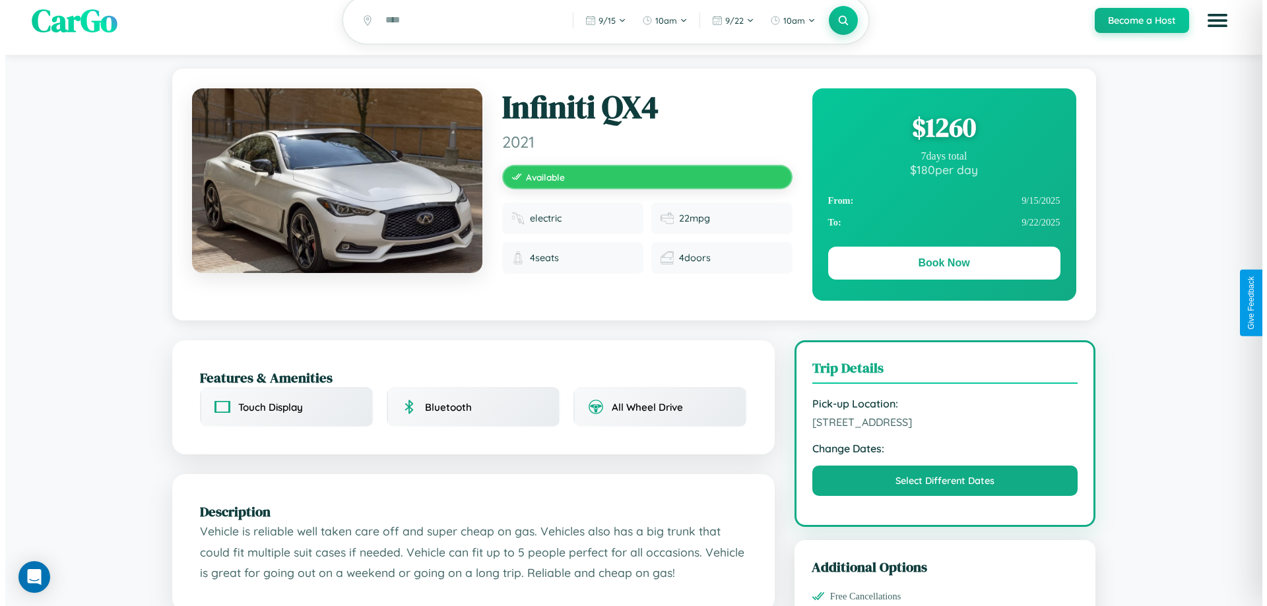
scroll to position [0, 0]
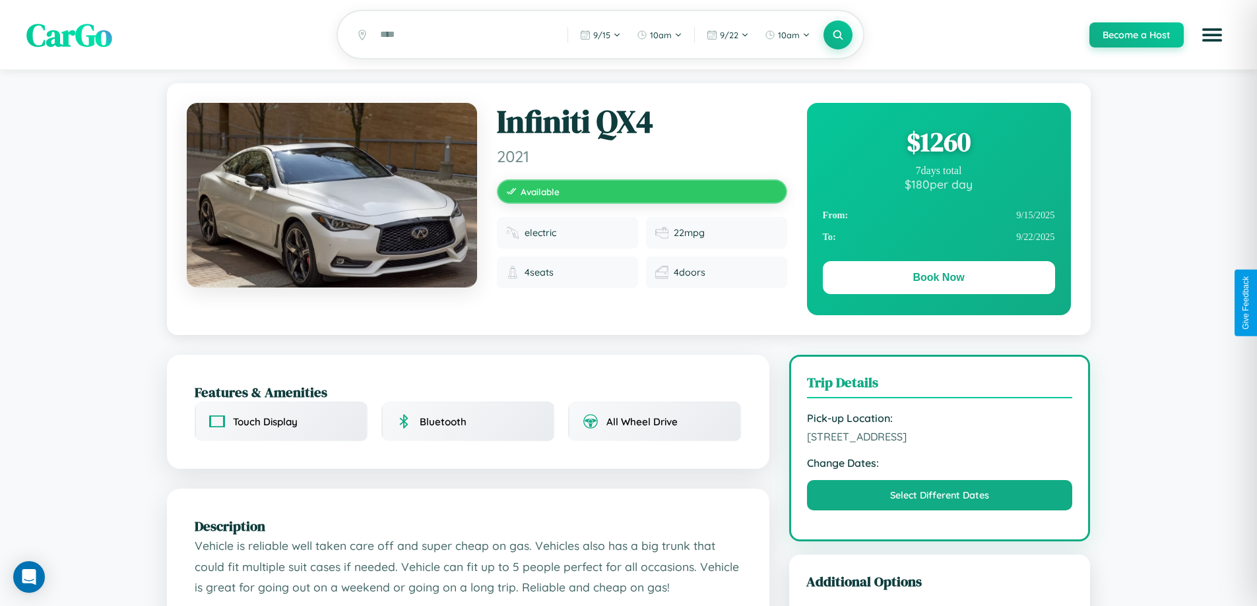
click at [938, 144] on div "$ 1260" at bounding box center [939, 142] width 232 height 36
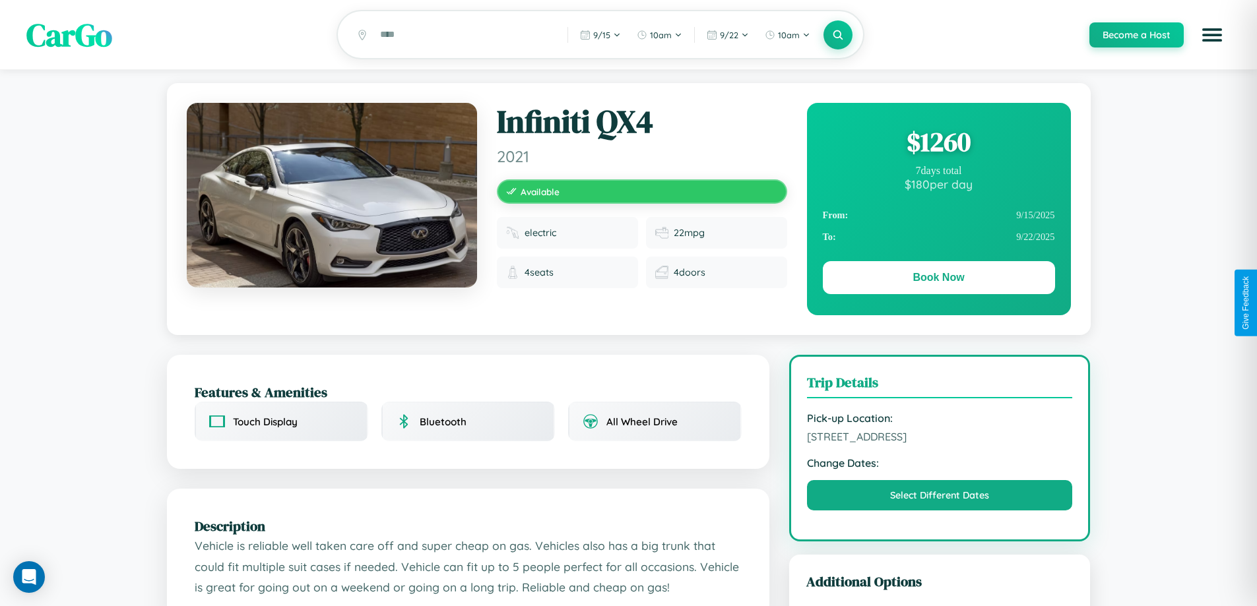
click at [938, 144] on div "$ 1260" at bounding box center [939, 142] width 232 height 36
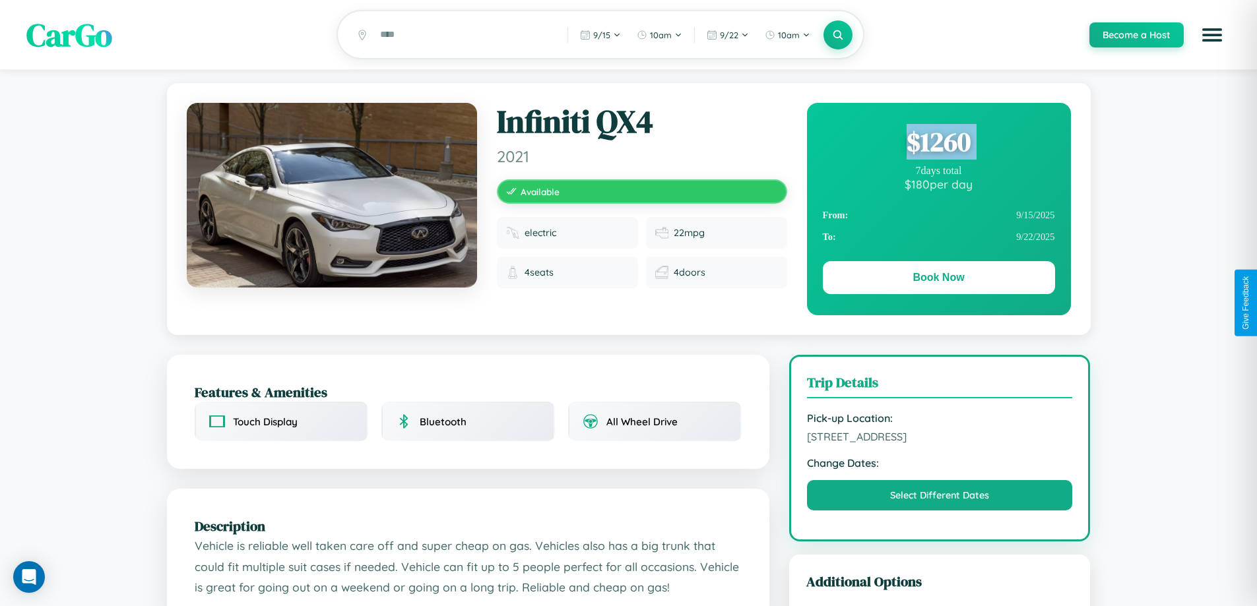
click at [938, 144] on div "$ 1260" at bounding box center [939, 142] width 232 height 36
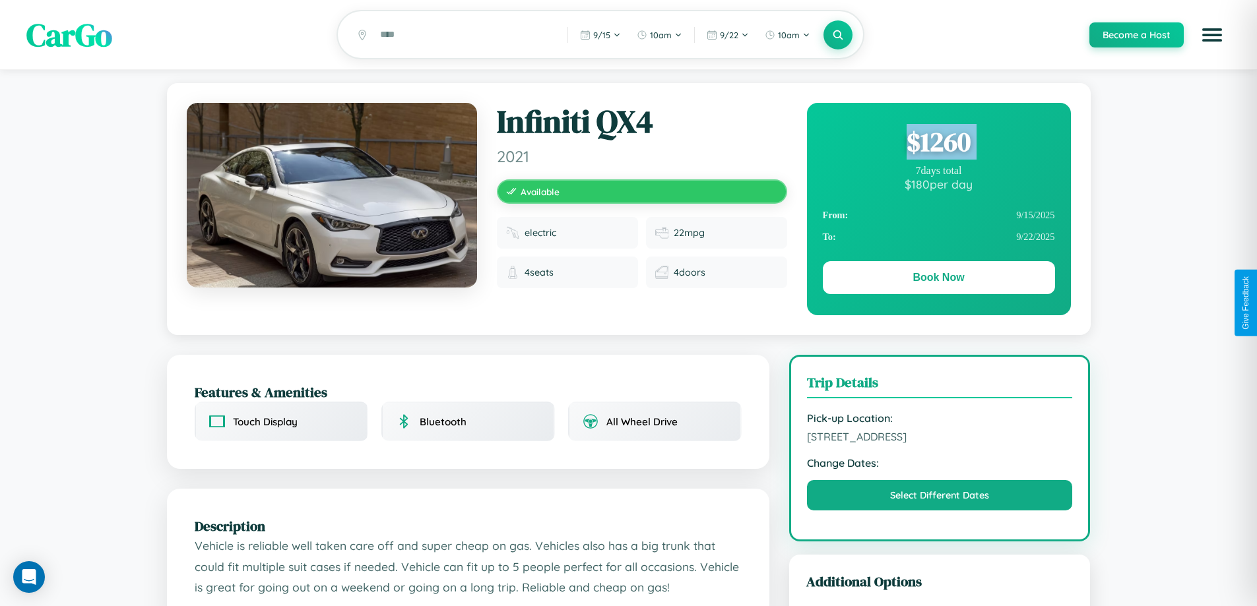
click at [938, 144] on div "$ 1260" at bounding box center [939, 142] width 232 height 36
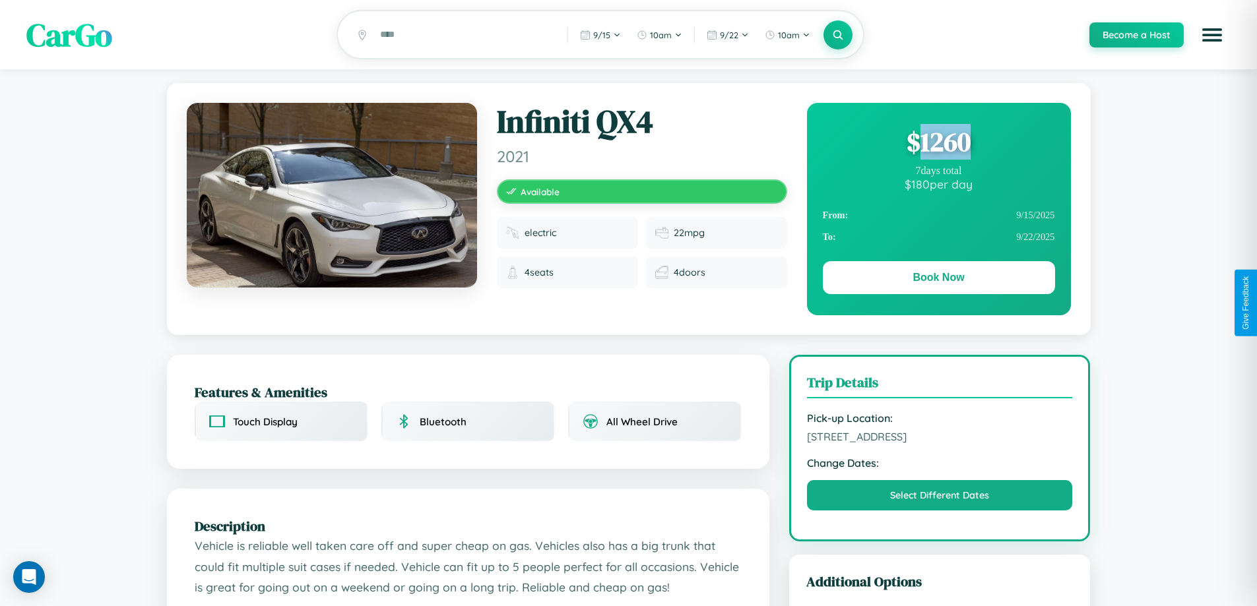
click at [938, 144] on div "$ 1260" at bounding box center [939, 142] width 232 height 36
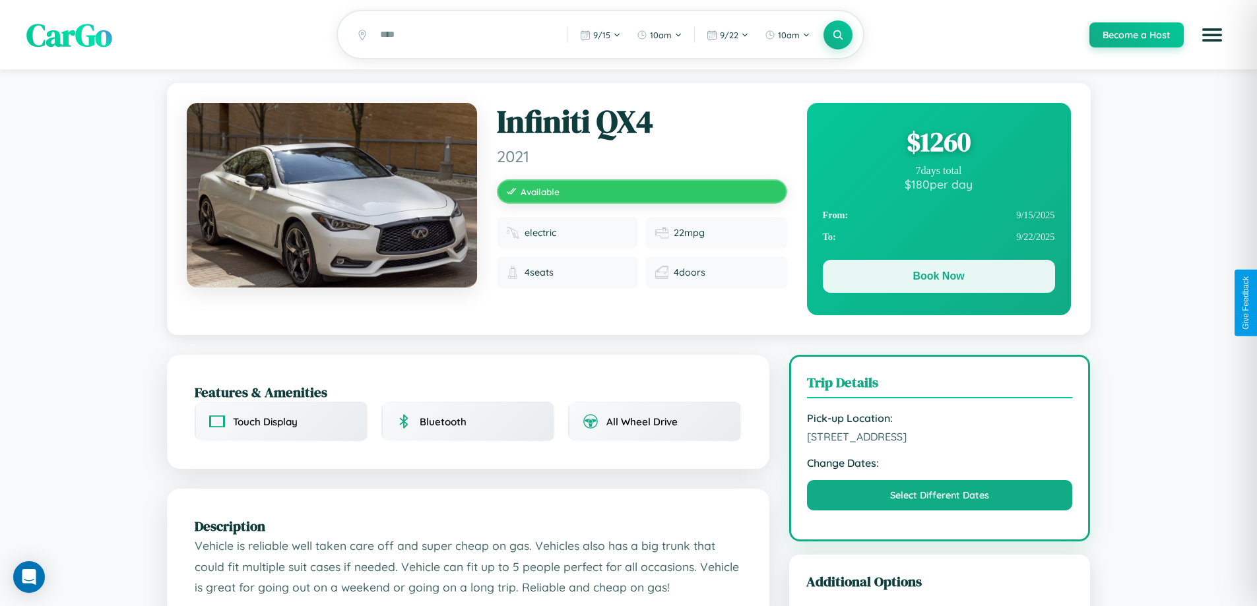
click at [938, 279] on button "Book Now" at bounding box center [939, 276] width 232 height 33
